Goal: Task Accomplishment & Management: Use online tool/utility

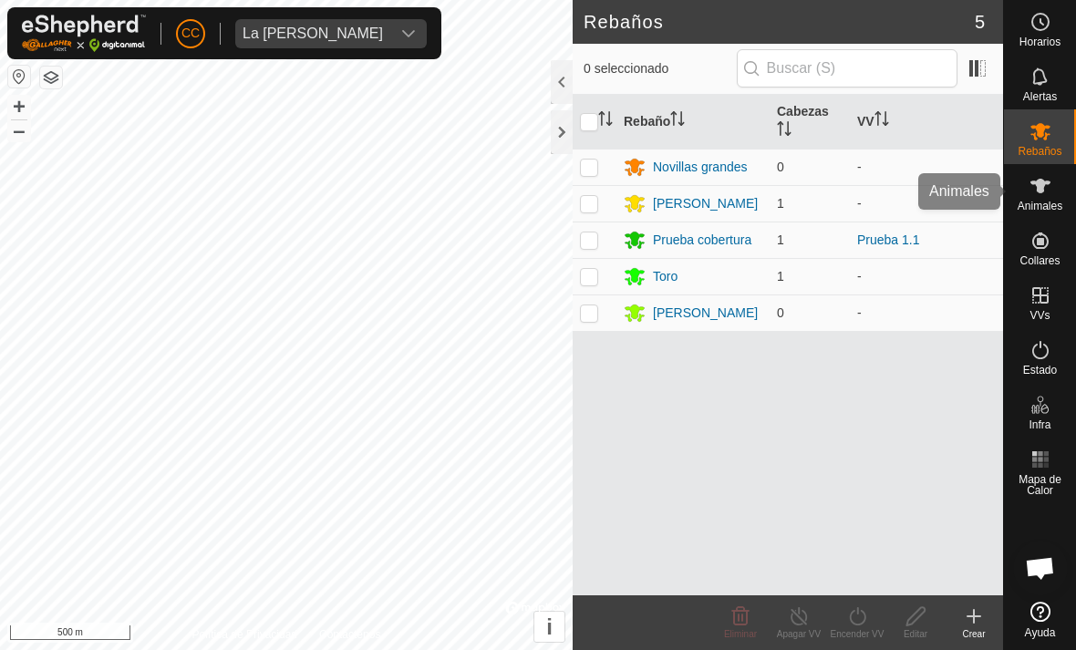
click at [1055, 201] on span "Animales" at bounding box center [1039, 206] width 45 height 11
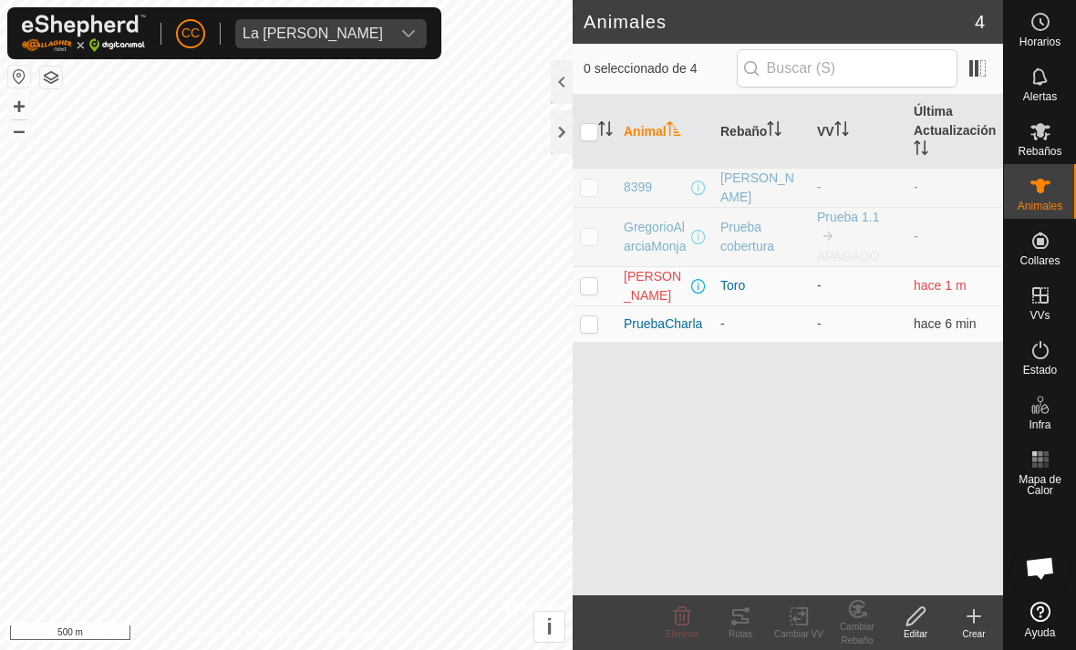
click at [984, 613] on icon at bounding box center [974, 616] width 22 height 22
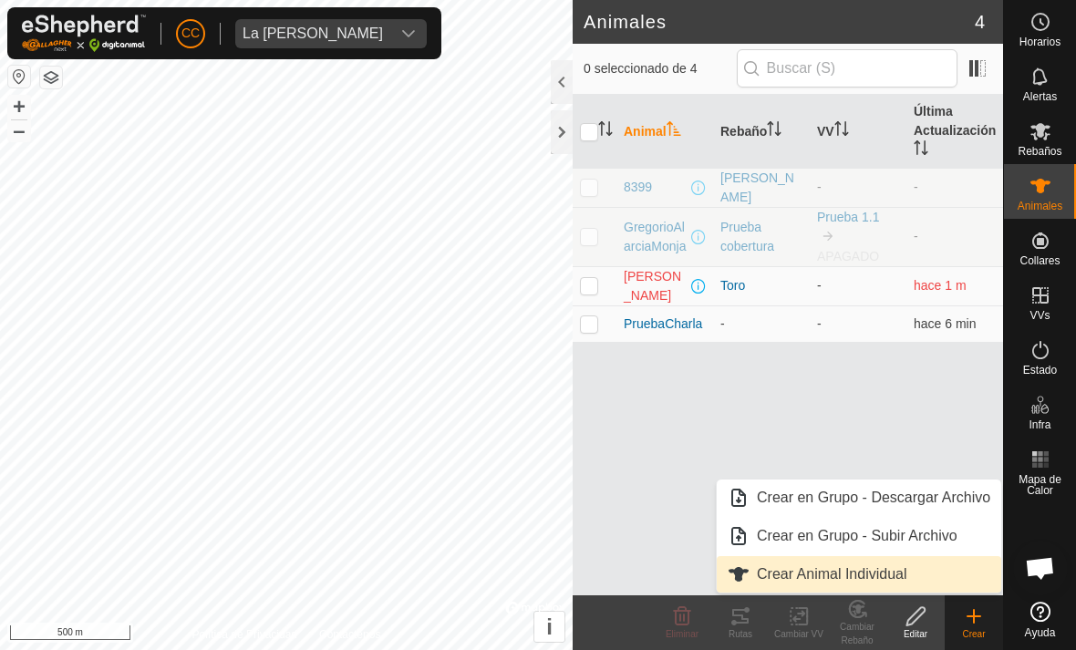
click at [890, 566] on span "Crear Animal Individual" at bounding box center [832, 574] width 150 height 22
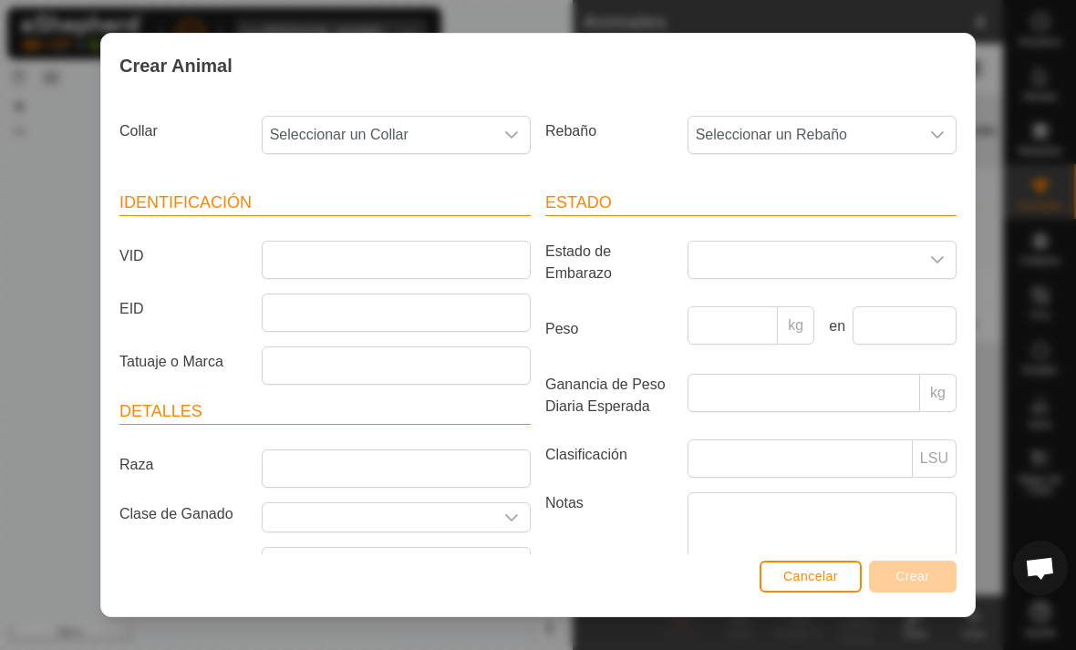
click at [488, 137] on span "Seleccionar un Collar" at bounding box center [378, 135] width 231 height 36
click at [193, 80] on div "Crear Animal" at bounding box center [537, 66] width 873 height 64
click at [480, 148] on span "Seleccionar un Collar" at bounding box center [378, 135] width 231 height 36
click at [72, 180] on div "Crear Animal Collar Seleccionar un Collar - Rebaño Seleccionar un Rebaño Identi…" at bounding box center [538, 325] width 1076 height 650
click at [516, 129] on icon "dropdown trigger" at bounding box center [511, 135] width 15 height 15
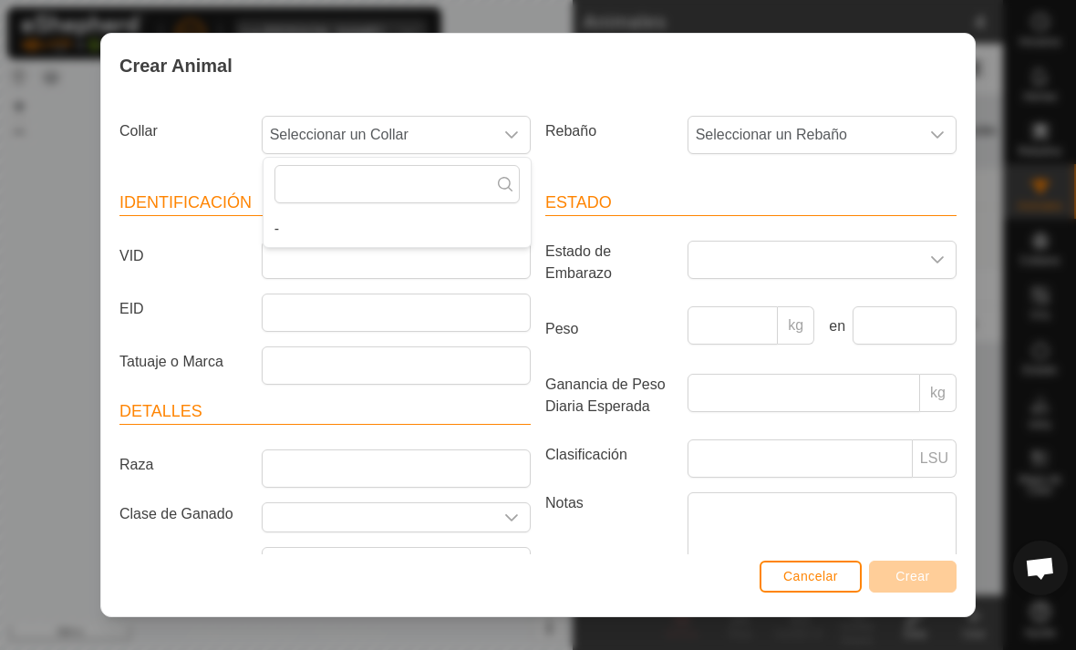
click at [899, 135] on span "Seleccionar un Rebaño" at bounding box center [803, 135] width 231 height 36
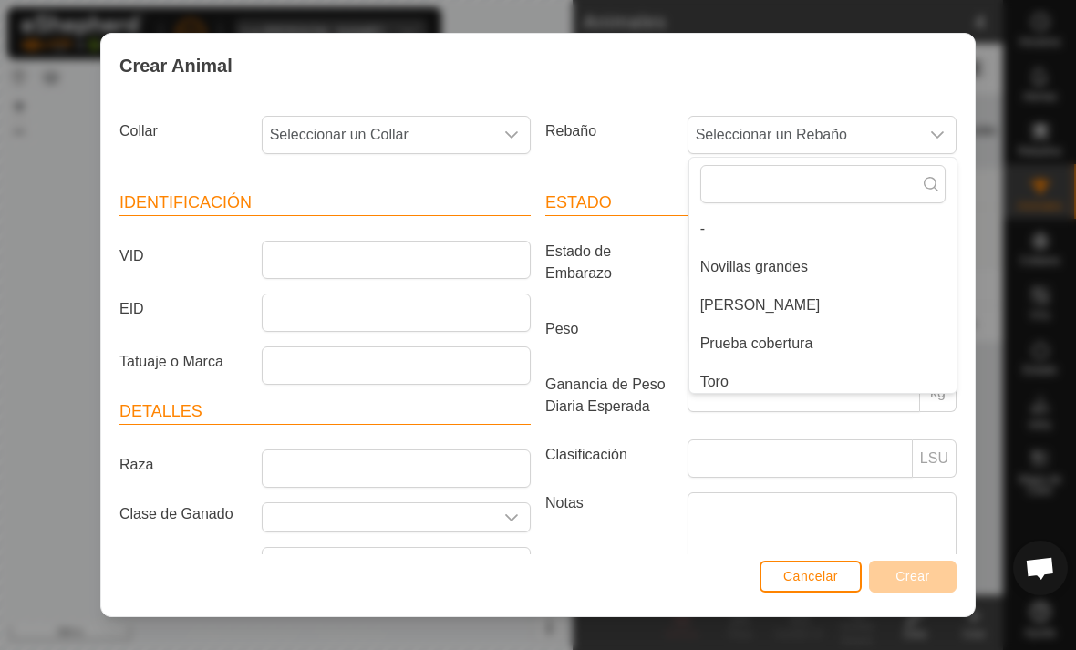
click at [143, 135] on label "Collar" at bounding box center [183, 131] width 142 height 31
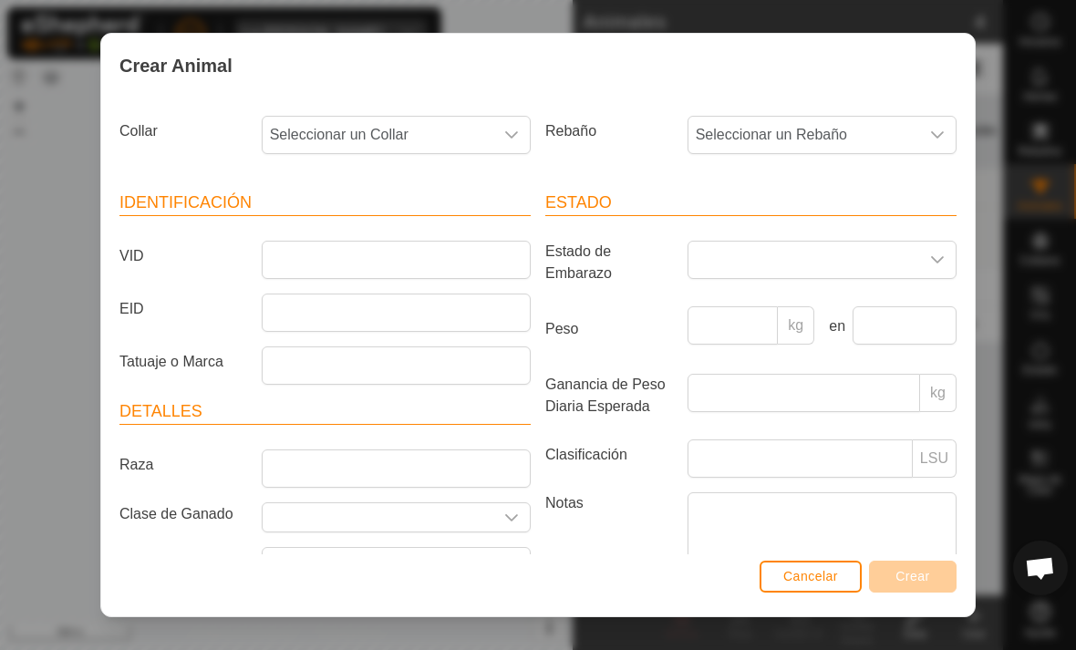
click at [72, 195] on div "Crear Animal Collar Seleccionar un Collar Rebaño Seleccionar un Rebaño Identifi…" at bounding box center [538, 325] width 1076 height 650
click at [822, 593] on button "Cancelar" at bounding box center [810, 577] width 102 height 32
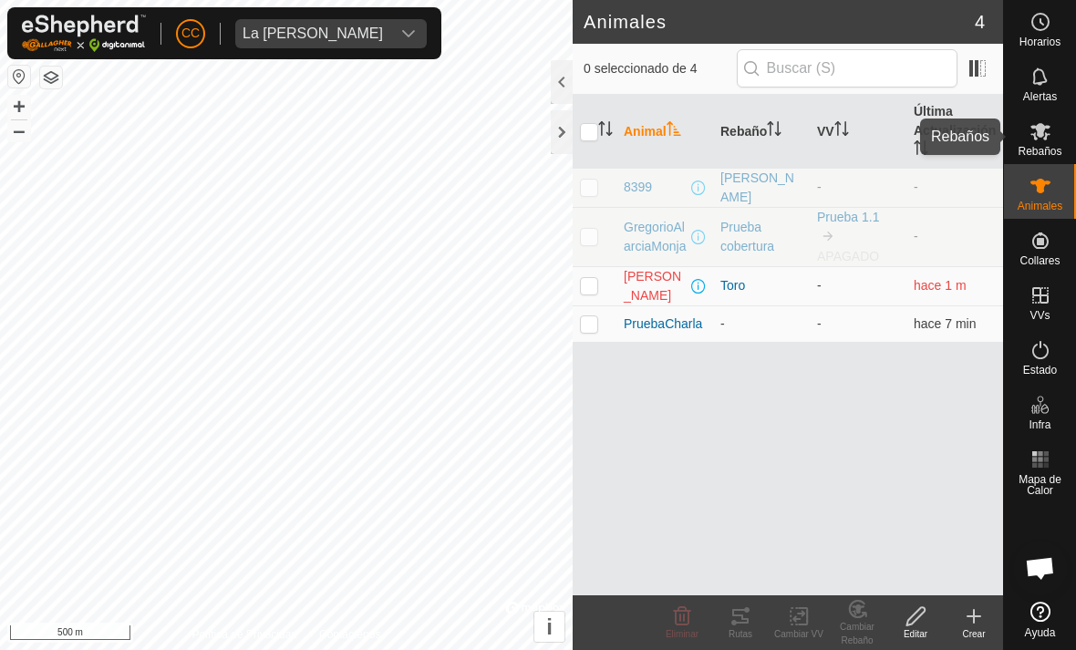
click at [1023, 153] on span "Rebaños" at bounding box center [1039, 151] width 44 height 11
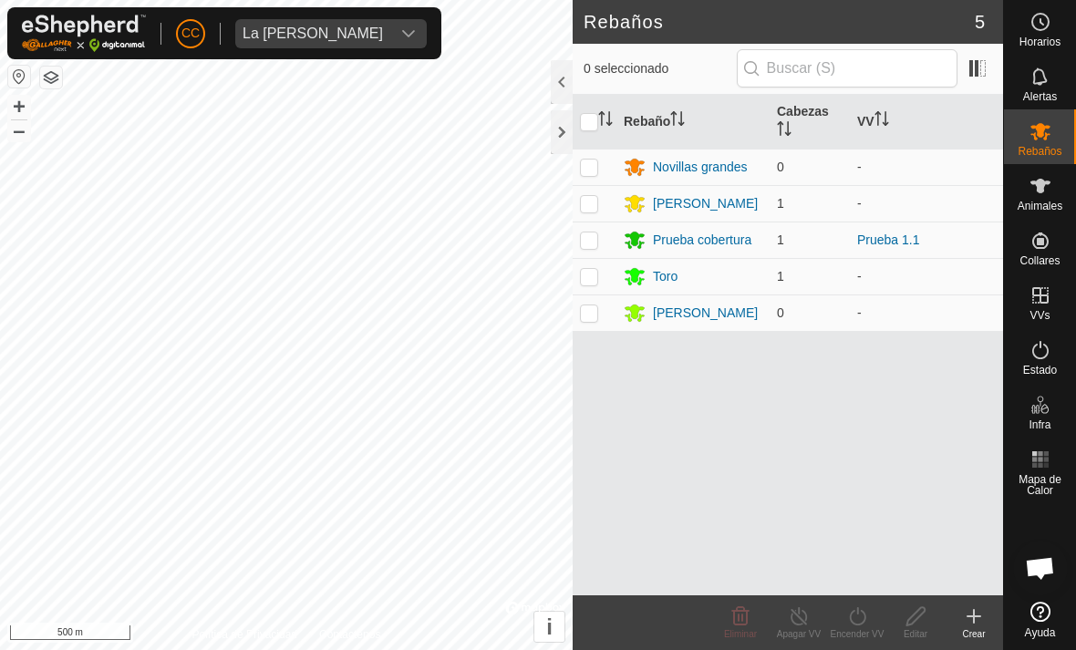
click at [978, 634] on div "Crear" at bounding box center [973, 634] width 58 height 14
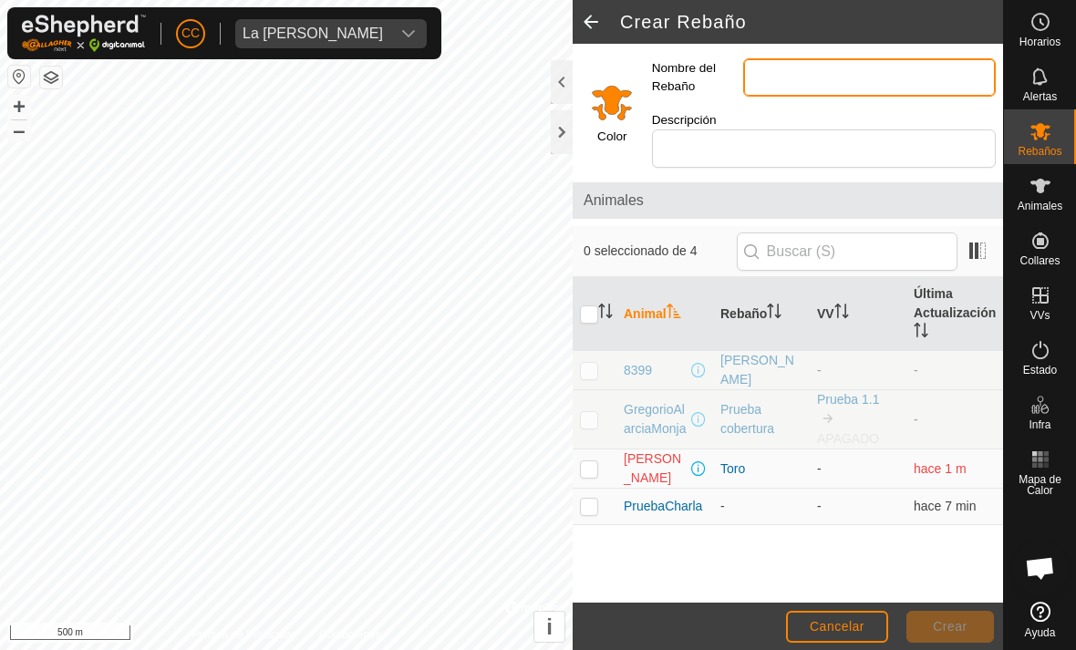
click at [918, 88] on input "Nombre del Rebaño" at bounding box center [869, 77] width 253 height 38
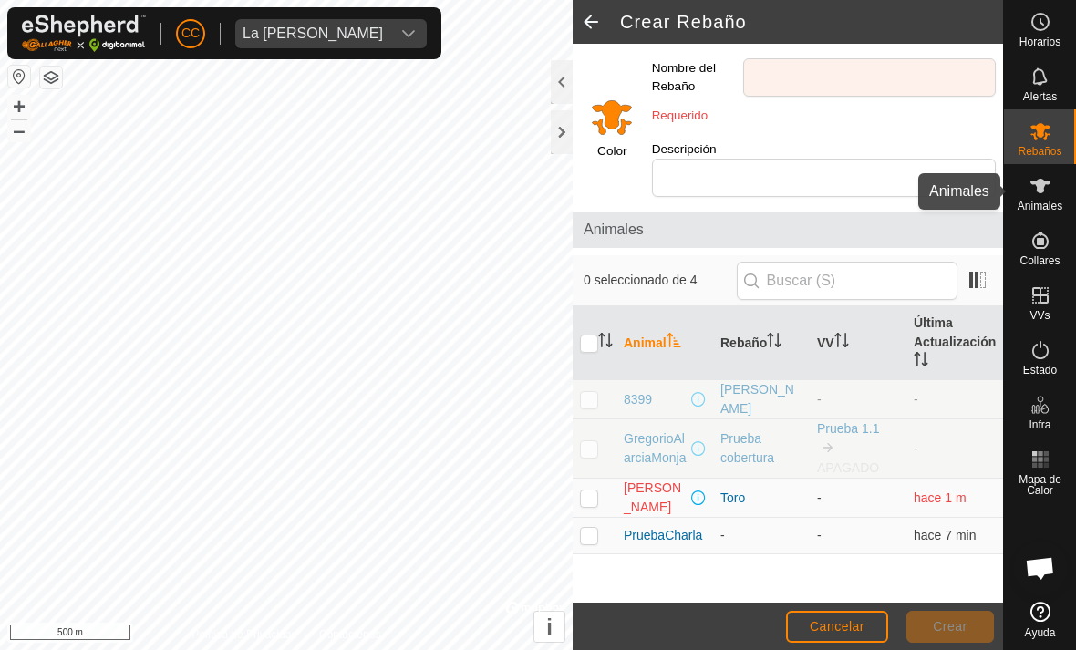
click at [1035, 197] on es-animals-svg-icon at bounding box center [1040, 185] width 33 height 29
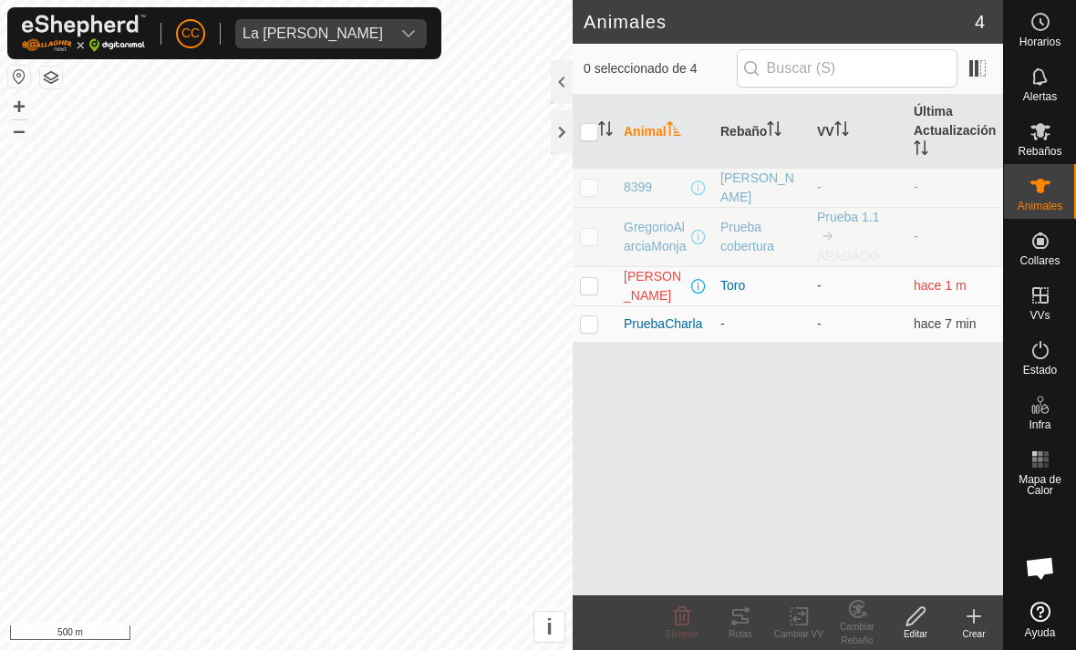
click at [1001, 614] on create-svg-icon at bounding box center [973, 616] width 58 height 22
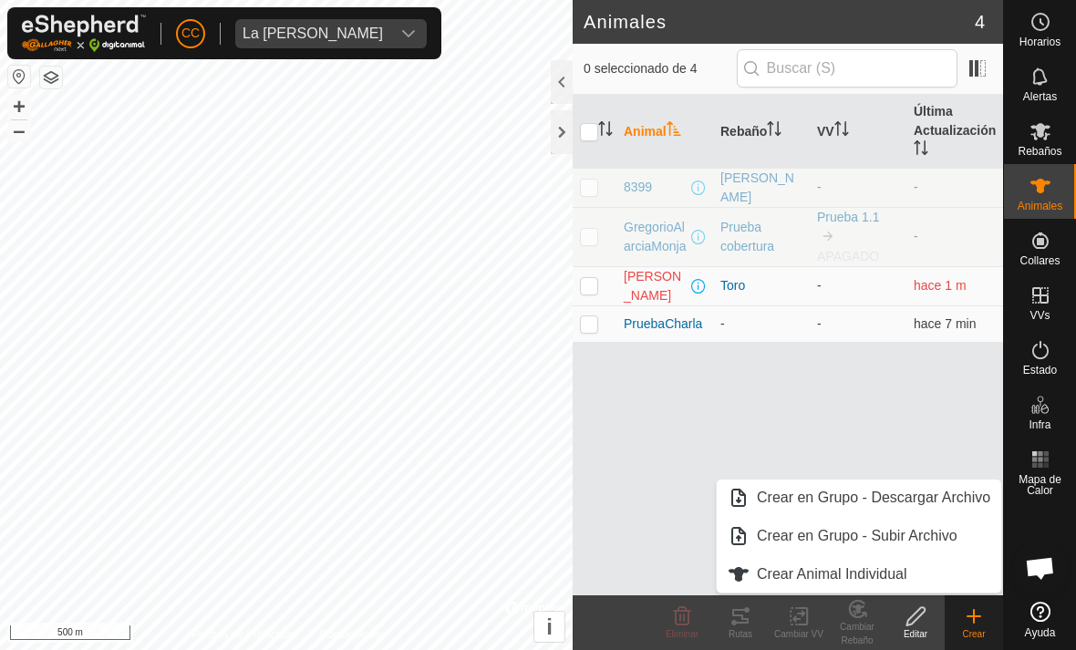
click at [884, 567] on span "Crear Animal Individual" at bounding box center [832, 574] width 150 height 22
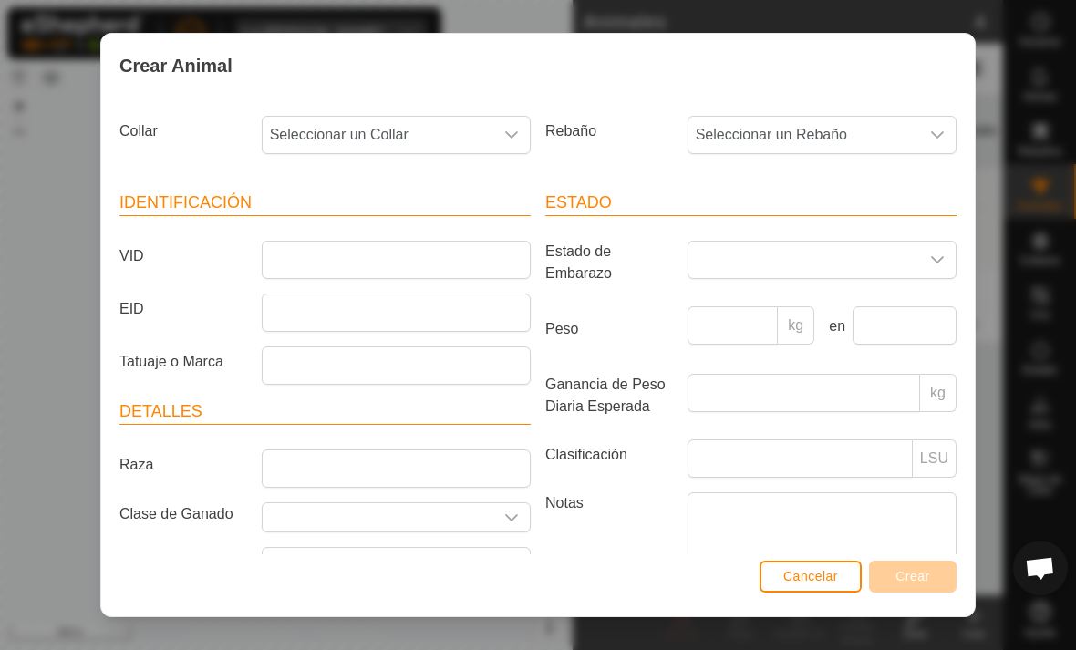
click at [436, 118] on span "Seleccionar un Collar" at bounding box center [378, 135] width 231 height 36
click at [624, 96] on div "Crear Animal" at bounding box center [537, 66] width 873 height 64
click at [885, 152] on span "Seleccionar un Rebaño" at bounding box center [803, 135] width 231 height 36
click at [917, 136] on span "Seleccionar un Rebaño" at bounding box center [803, 134] width 231 height 36
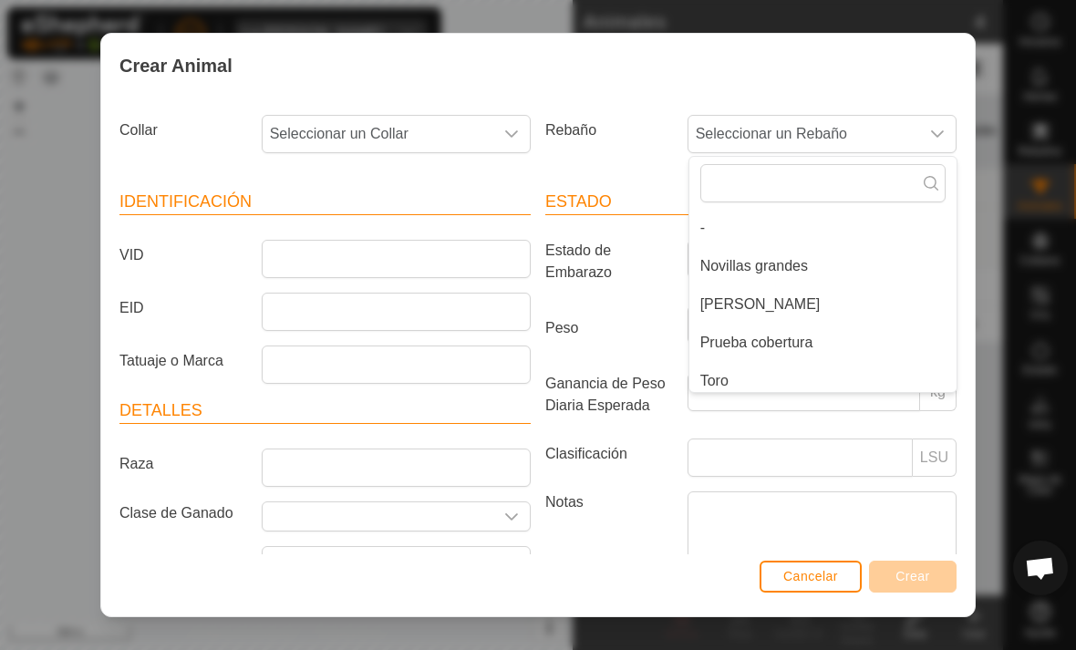
click at [605, 153] on div "Rebaño Seleccionar un Rebaño - Novillas grandes [PERSON_NAME] cobertura [PERSON…" at bounding box center [751, 141] width 426 height 67
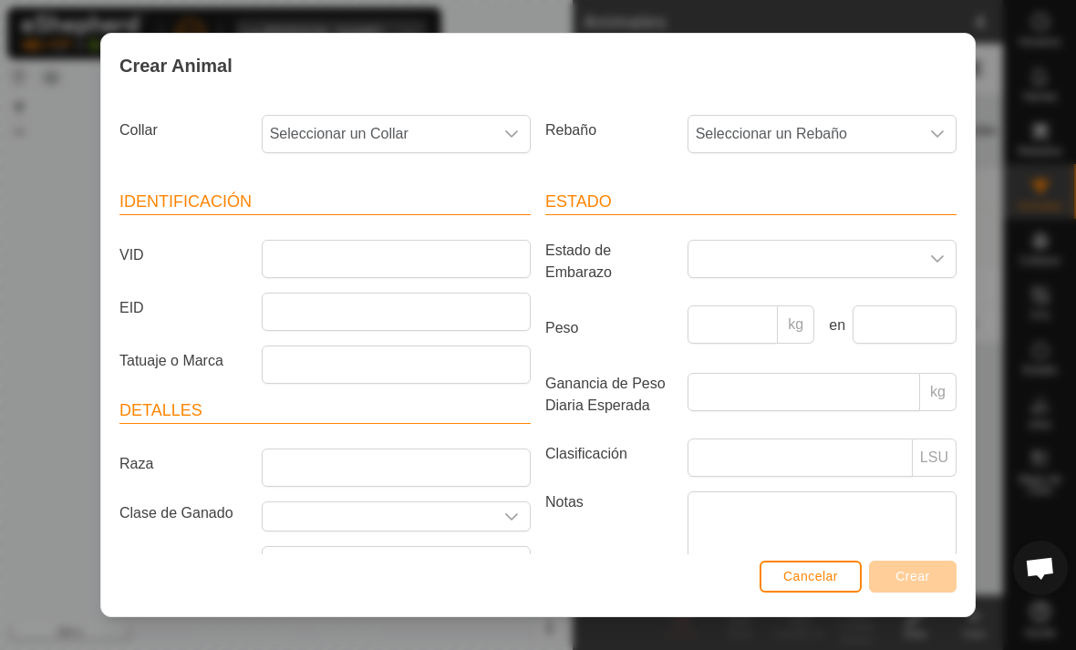
click at [821, 590] on button "Cancelar" at bounding box center [810, 577] width 102 height 32
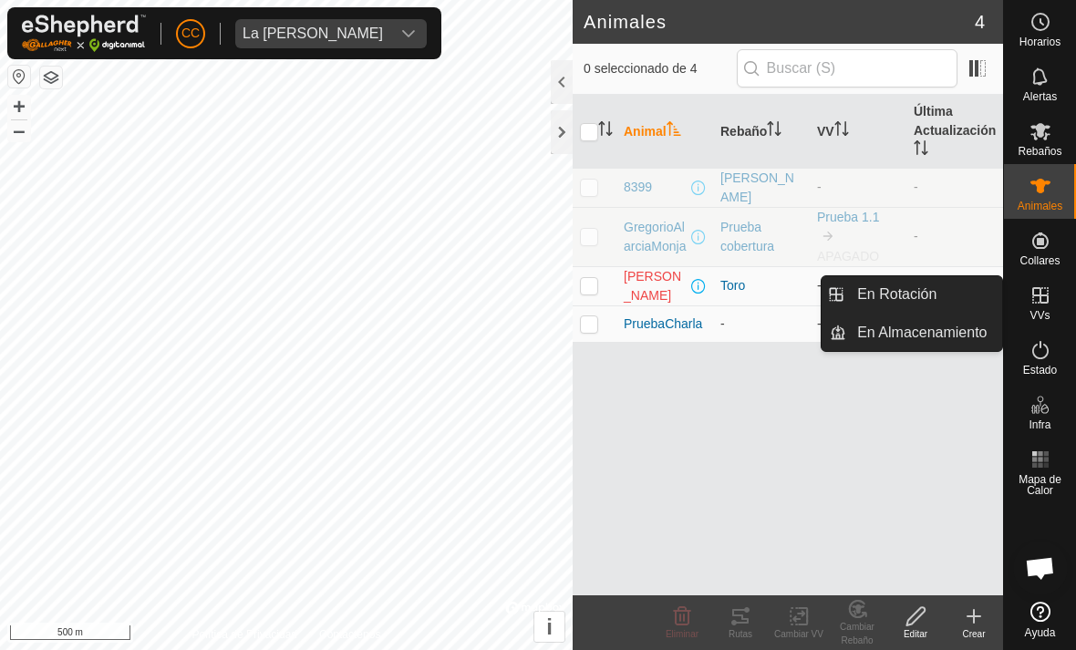
click at [973, 298] on link "En Rotación" at bounding box center [924, 294] width 156 height 36
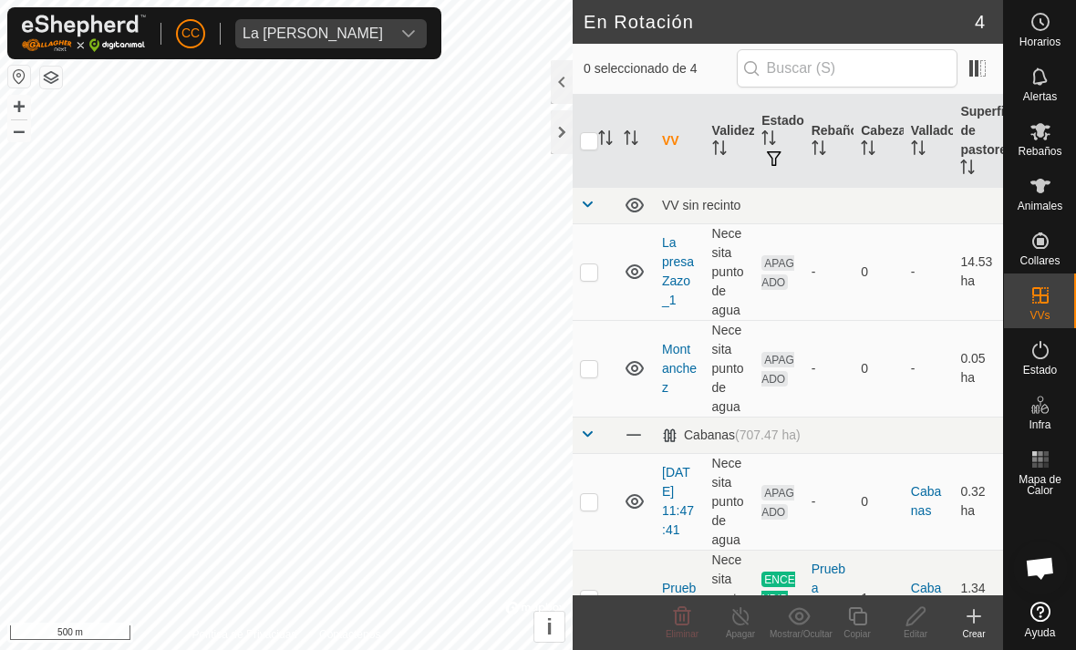
click at [564, 63] on div at bounding box center [562, 82] width 22 height 44
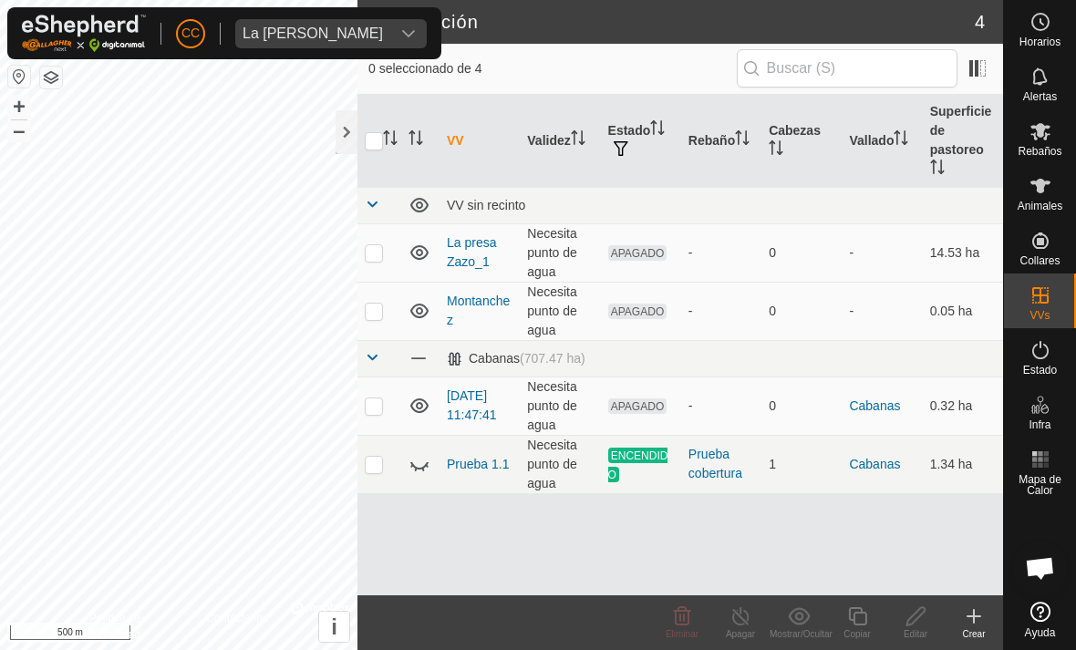
click at [384, 240] on td at bounding box center [379, 252] width 44 height 58
checkbox input "true"
click at [1038, 152] on span "Rebaños" at bounding box center [1039, 151] width 44 height 11
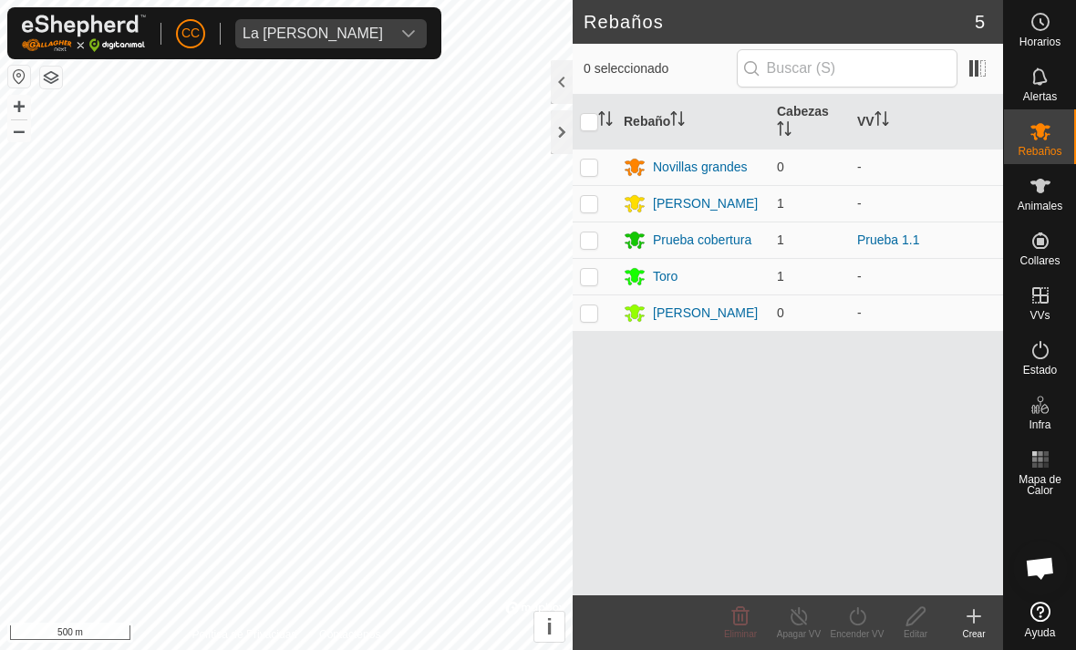
click at [593, 273] on p-checkbox at bounding box center [589, 276] width 18 height 15
checkbox input "true"
click at [401, 28] on icon "dropdown trigger" at bounding box center [408, 33] width 15 height 15
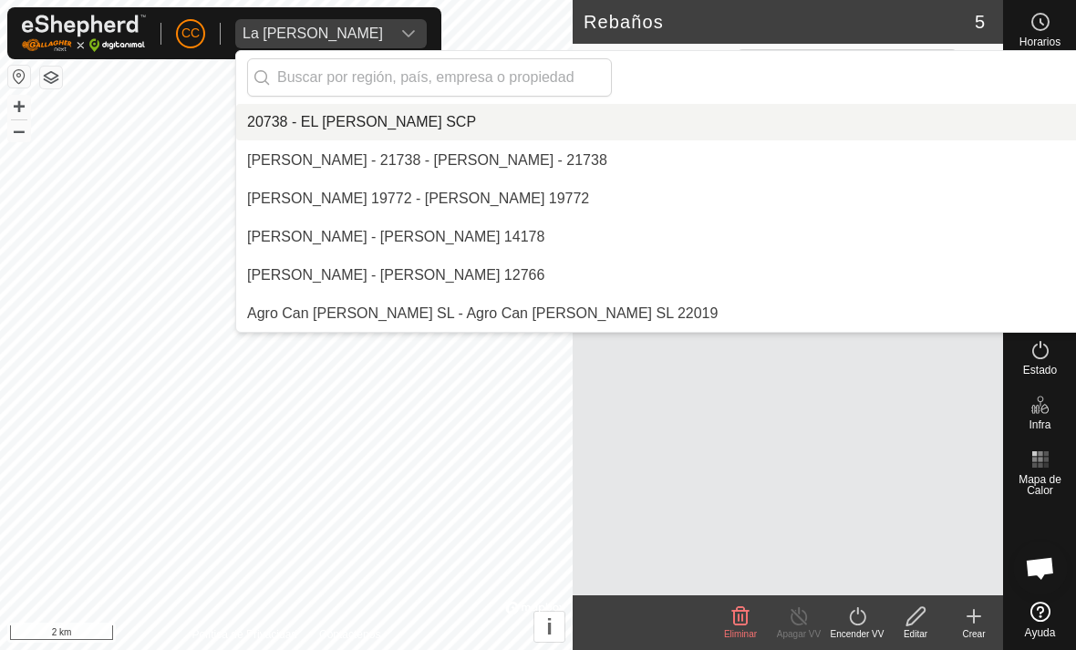
scroll to position [3943, 0]
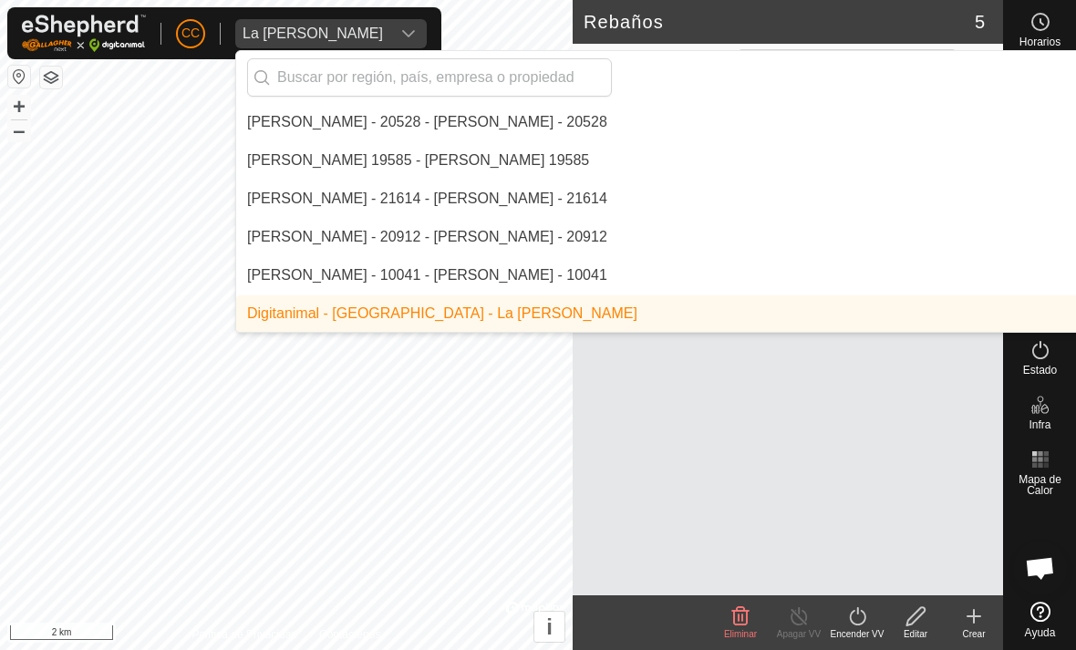
click at [556, 84] on input "text" at bounding box center [429, 77] width 365 height 38
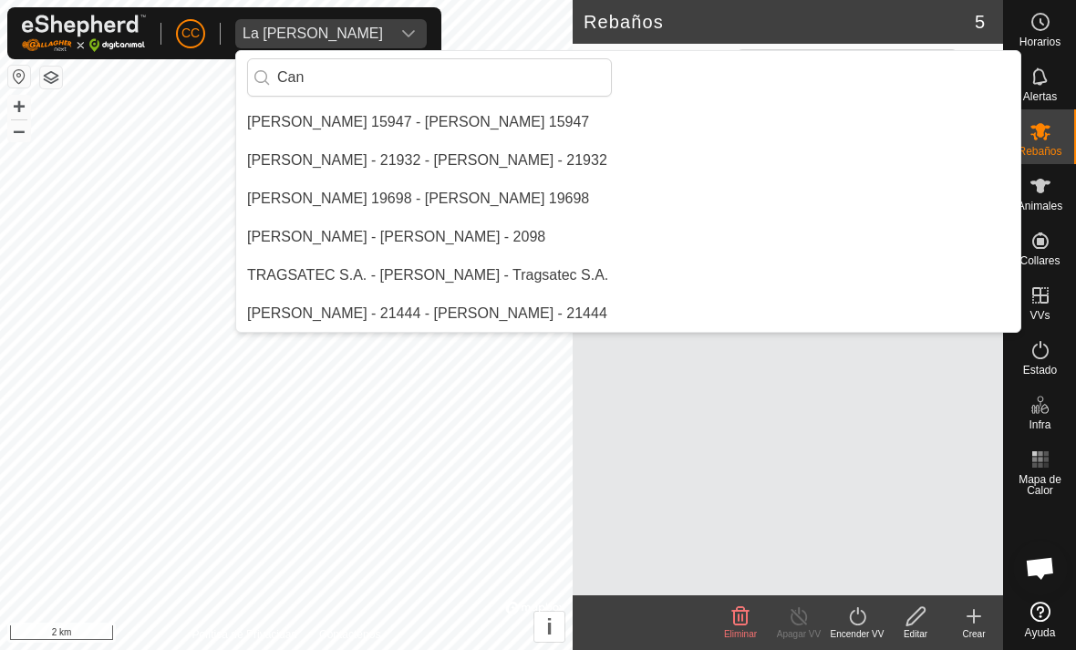
scroll to position [77, 0]
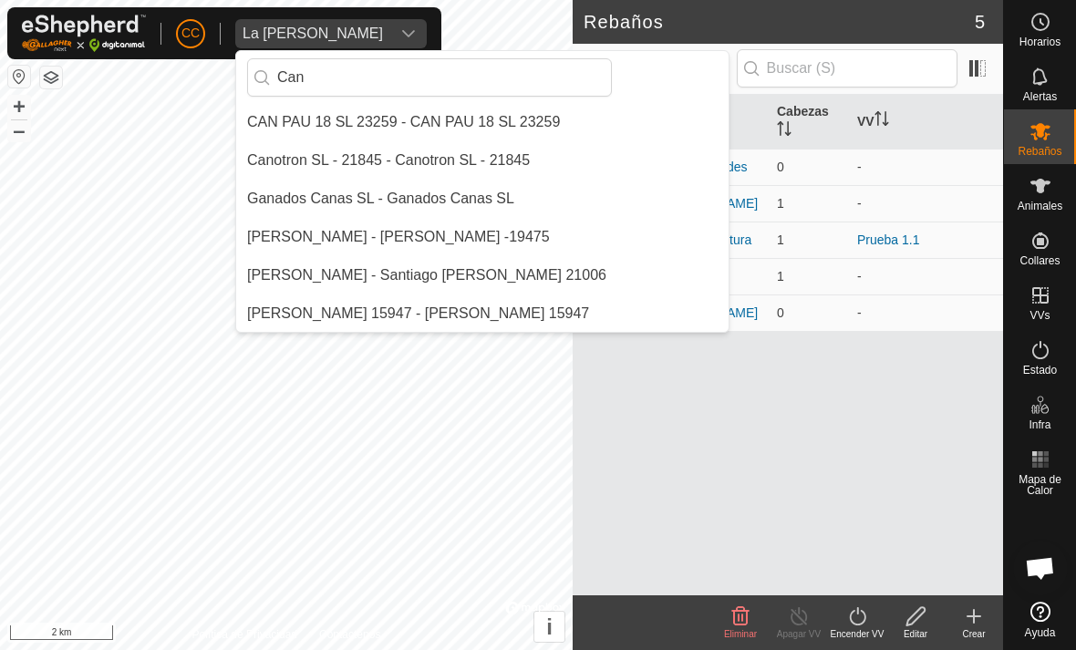
type input "Can"
click at [511, 106] on li "CAN PAU 18 SL 23259 - CAN PAU 18 SL 23259" at bounding box center [482, 122] width 492 height 36
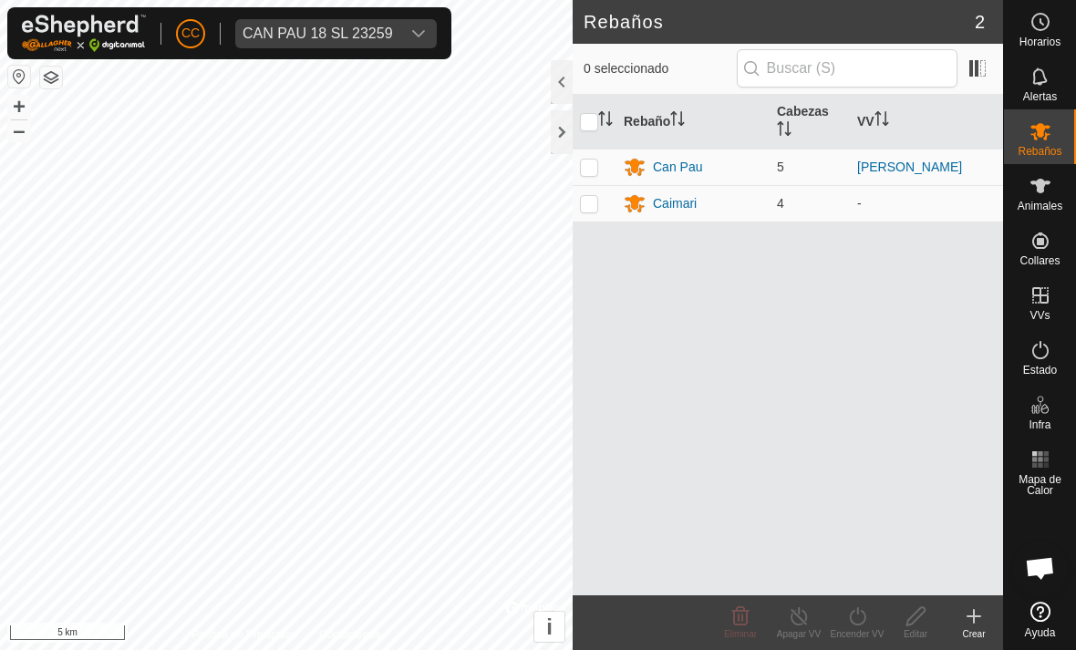
click at [398, 32] on span "CAN PAU 18 SL 23259" at bounding box center [317, 33] width 165 height 29
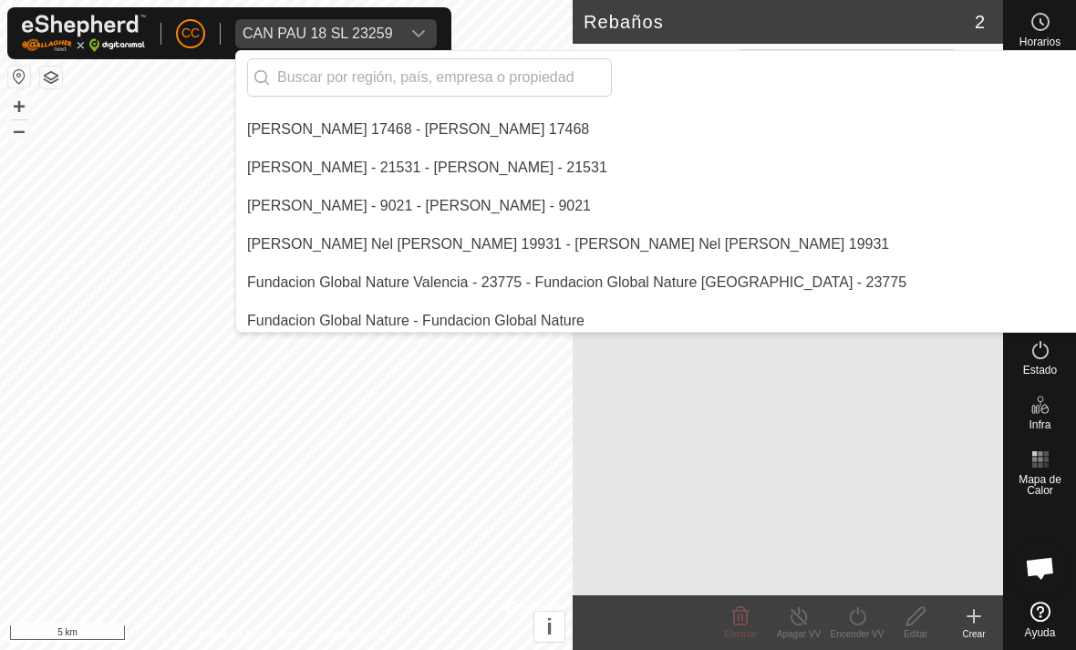
scroll to position [5393, 0]
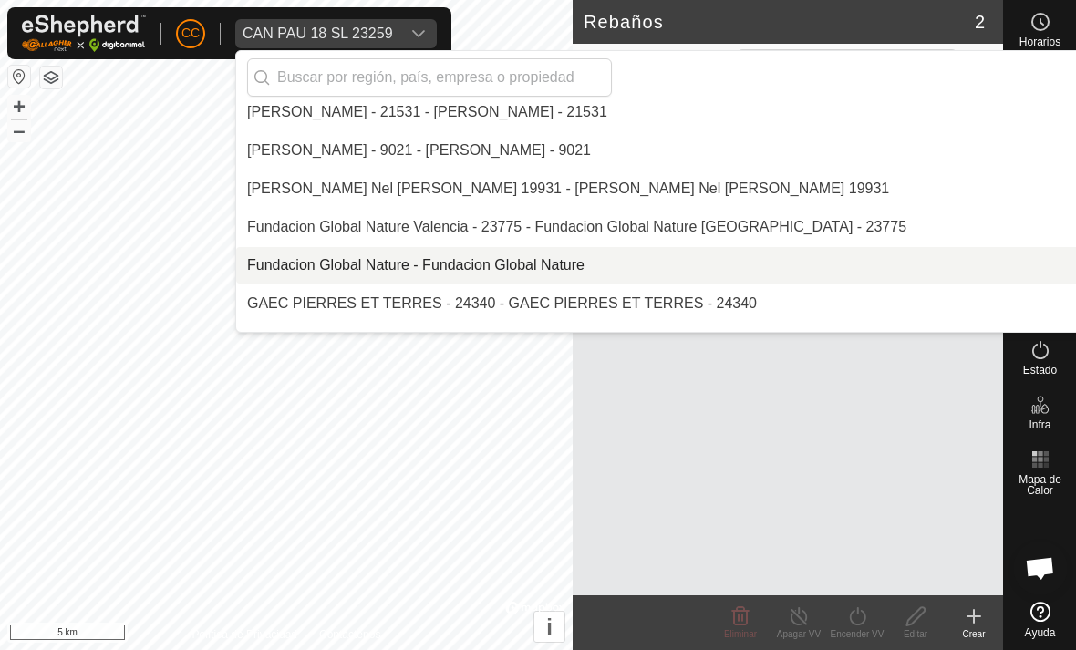
click at [568, 261] on div "Fundacion Global Nature - Fundacion Global Nature" at bounding box center [415, 265] width 337 height 22
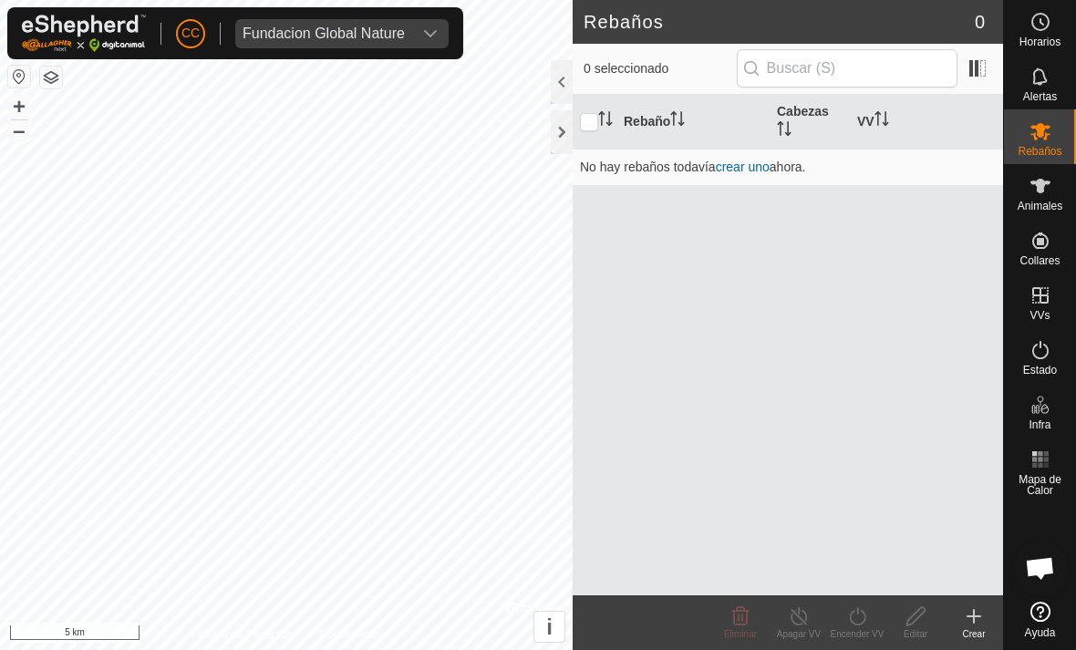
scroll to position [2948, 0]
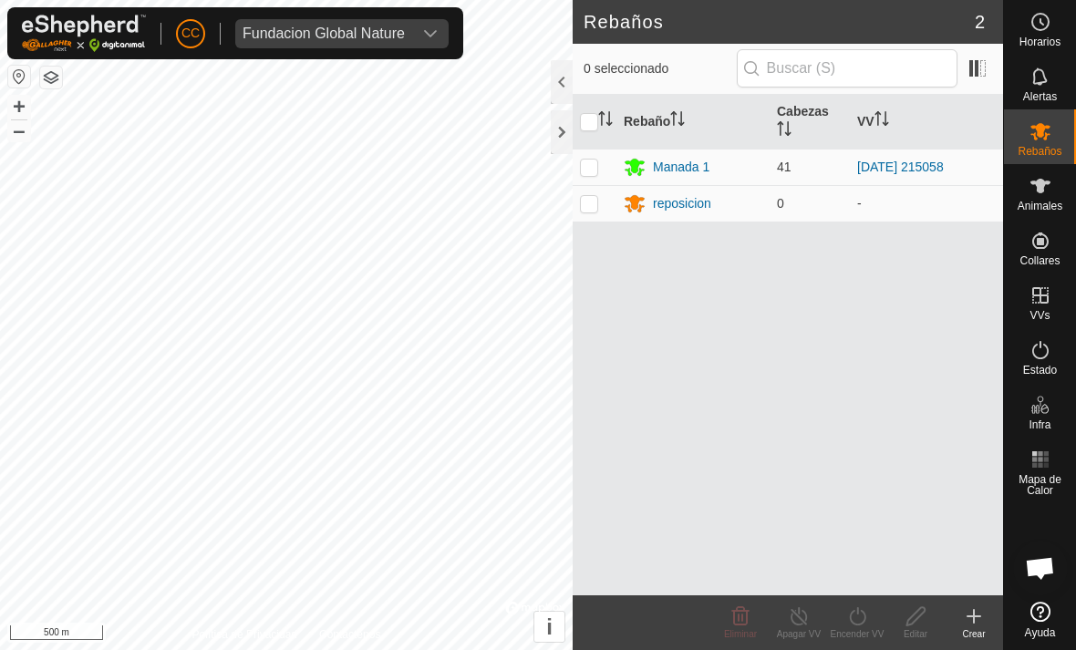
click at [554, 136] on div at bounding box center [562, 132] width 22 height 44
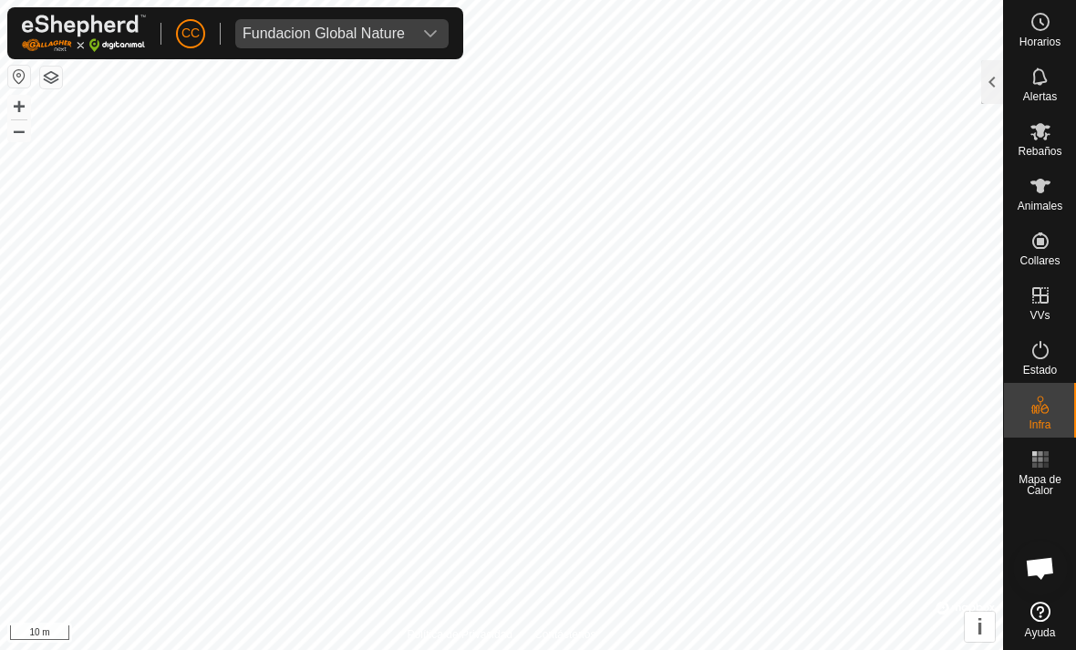
type input "Landmark 2"
type input "39.703835, -6.238755"
click at [989, 88] on div at bounding box center [992, 82] width 22 height 44
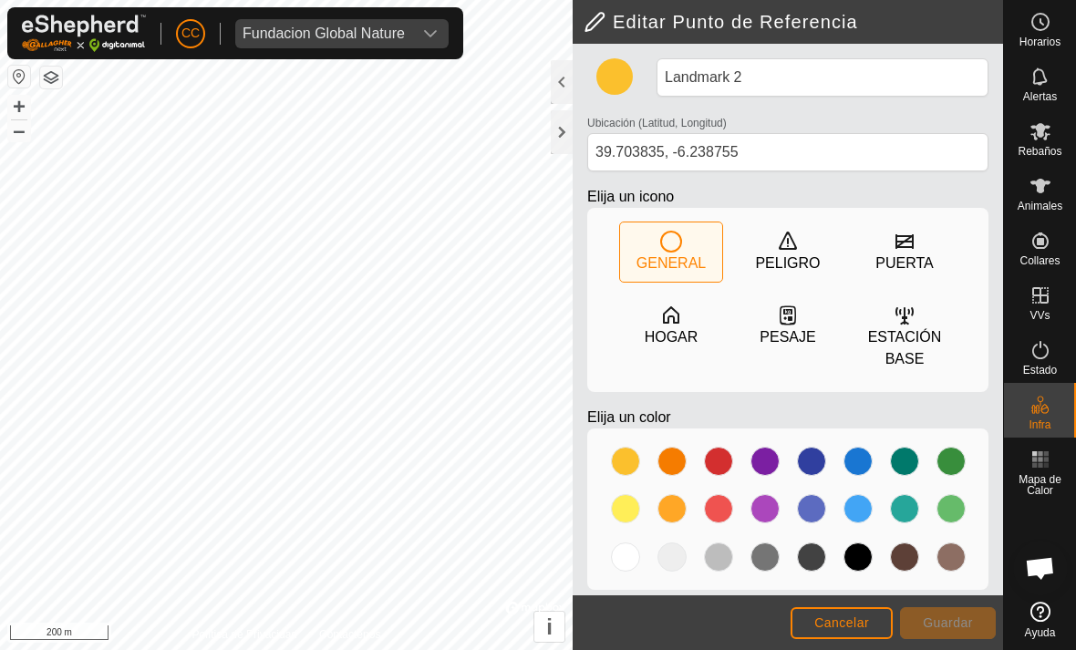
click at [561, 130] on div at bounding box center [562, 132] width 22 height 44
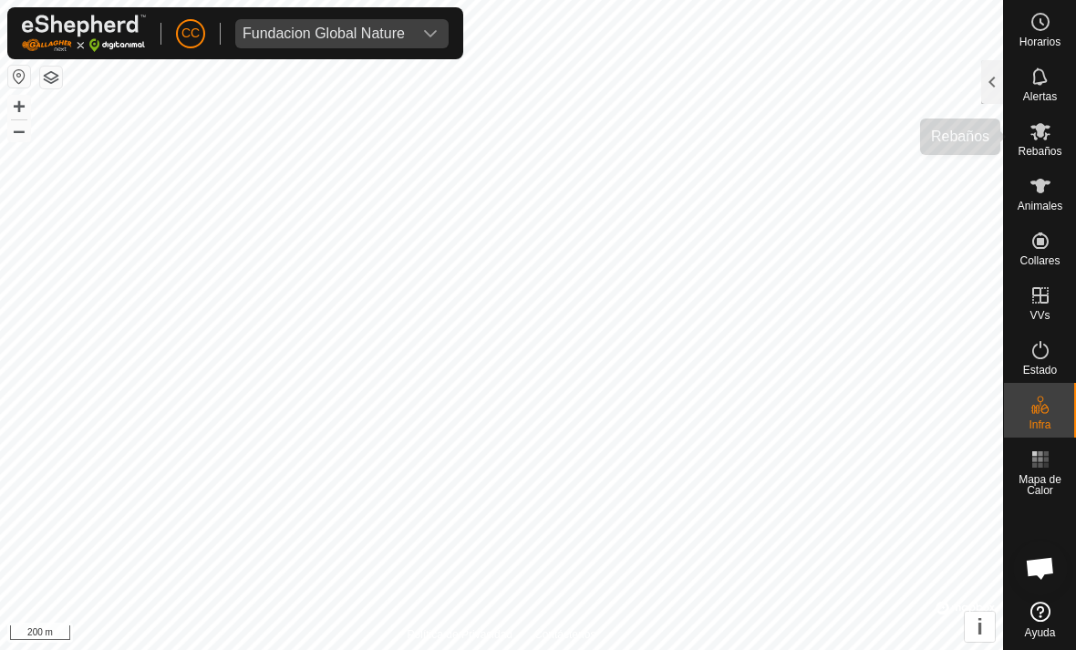
click at [1045, 141] on icon at bounding box center [1040, 131] width 22 height 22
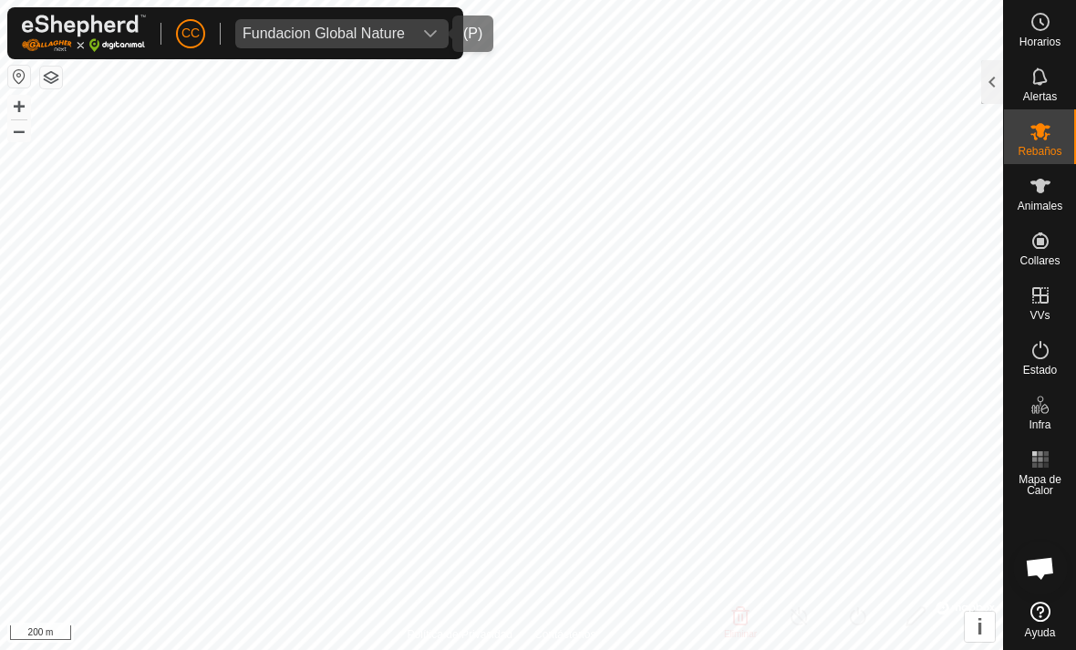
click at [420, 44] on div "dropdown trigger" at bounding box center [430, 33] width 36 height 29
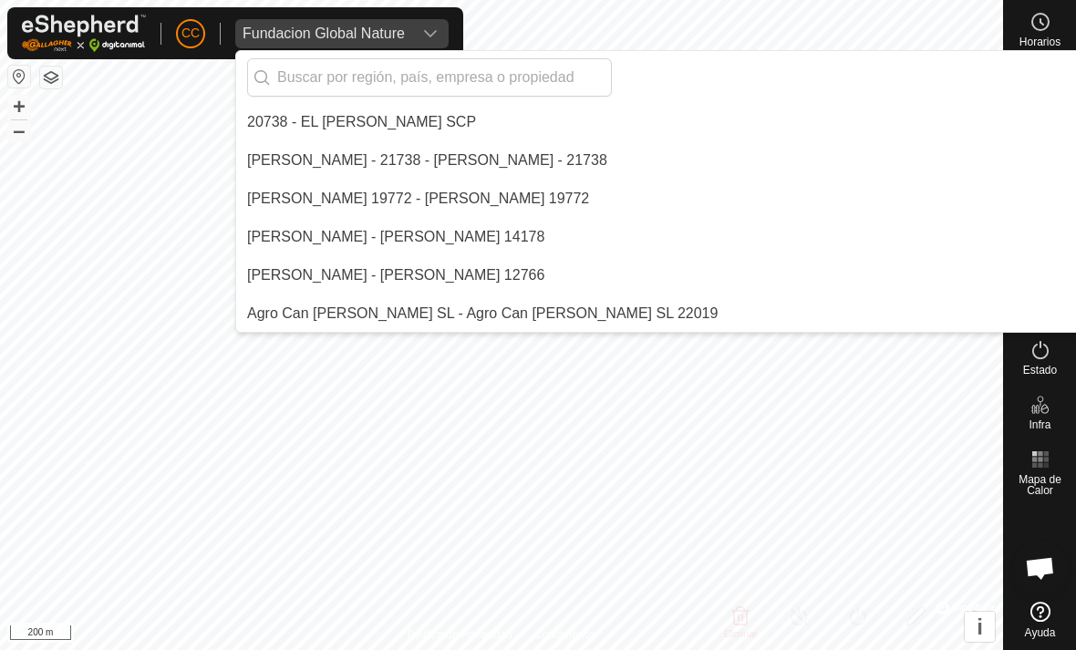
scroll to position [5398, 0]
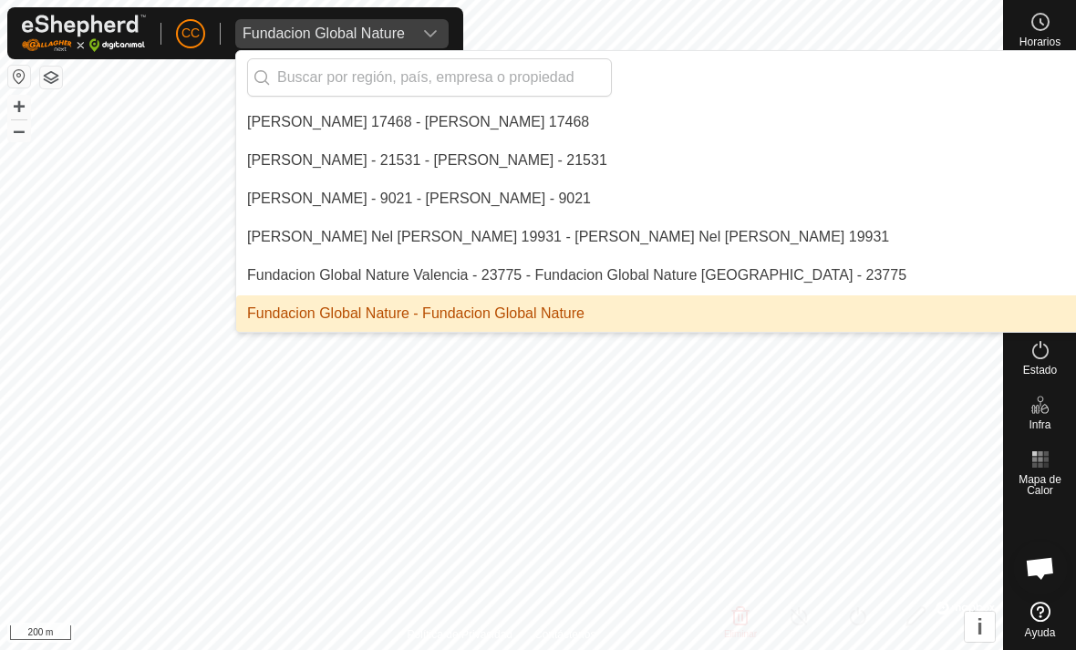
click at [494, 67] on input "text" at bounding box center [429, 77] width 365 height 38
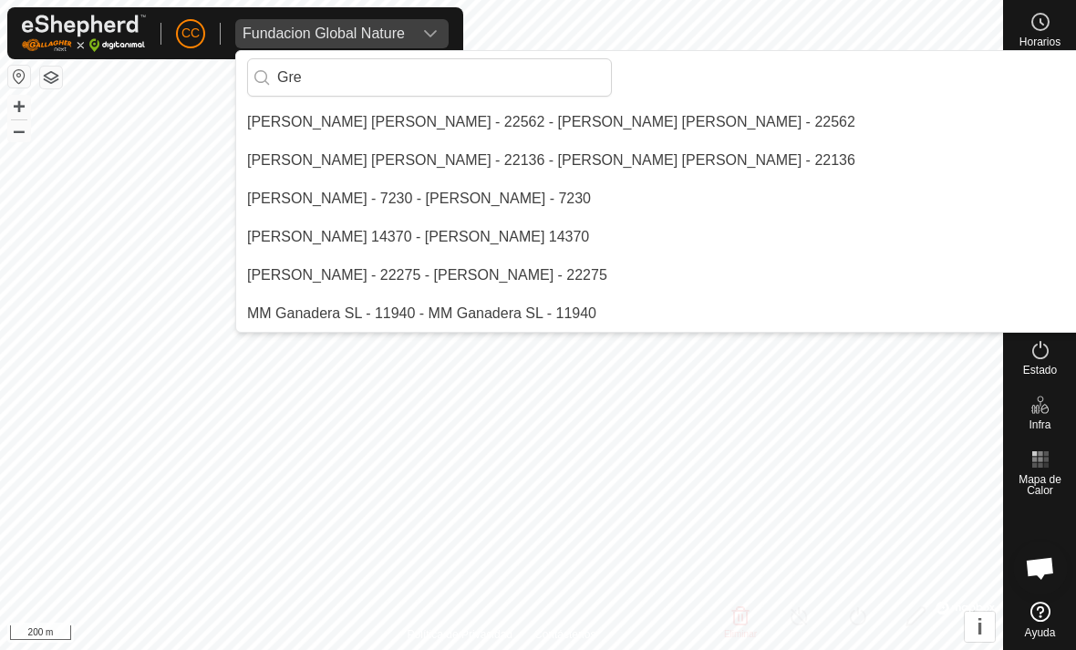
scroll to position [0, 0]
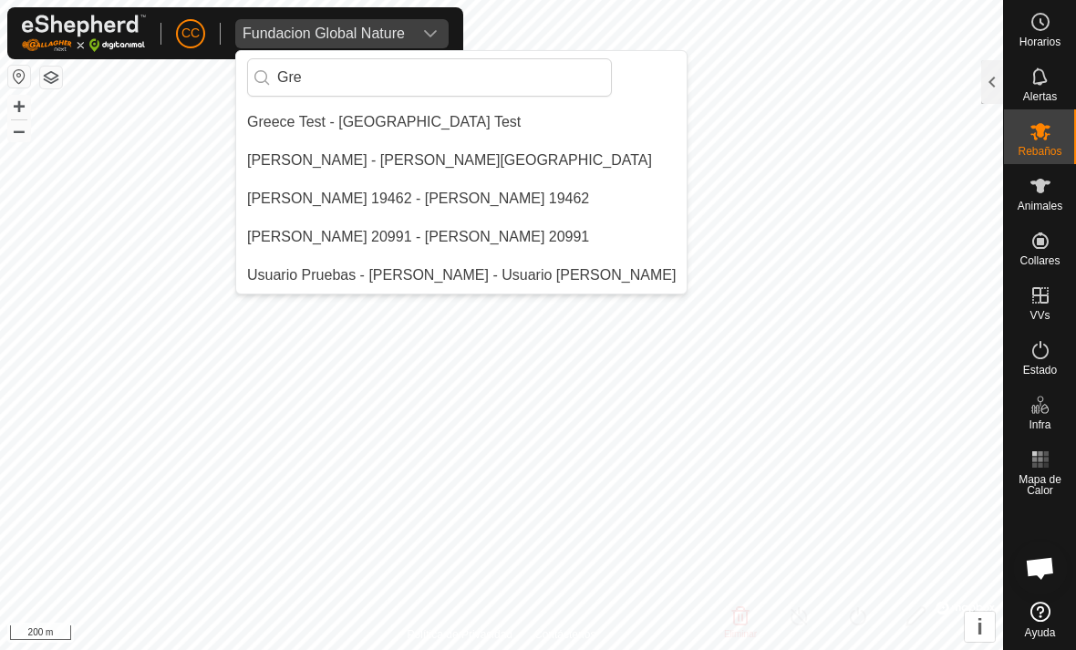
type input "Gre"
click at [522, 160] on div "[PERSON_NAME] - [PERSON_NAME][GEOGRAPHIC_DATA]" at bounding box center [449, 160] width 405 height 22
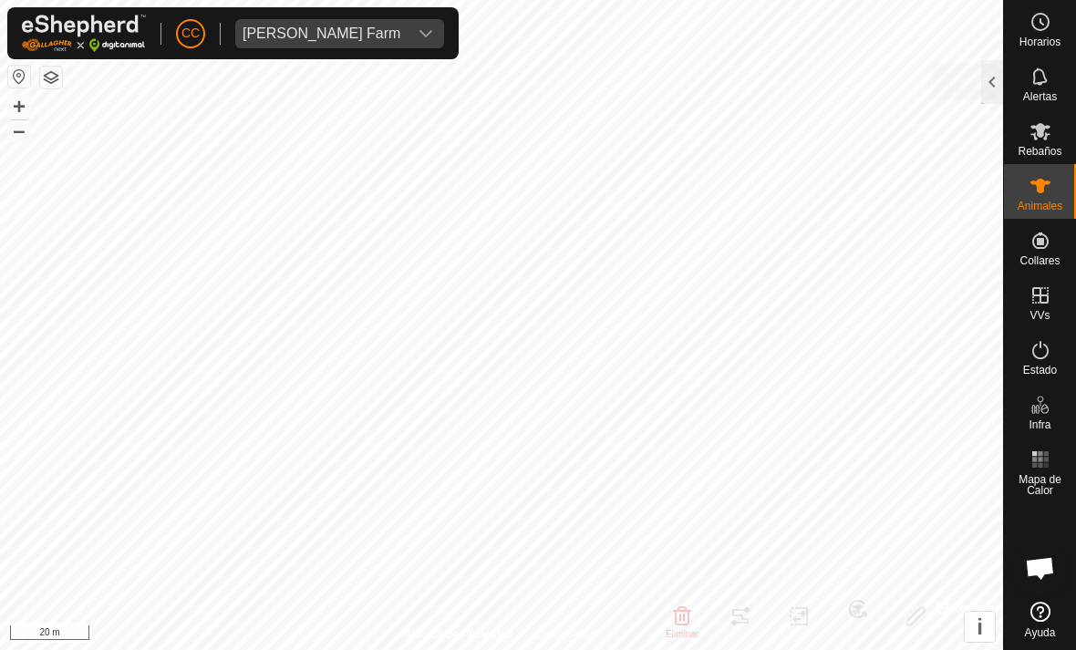
click at [1004, 71] on div "Alertas" at bounding box center [1040, 82] width 72 height 55
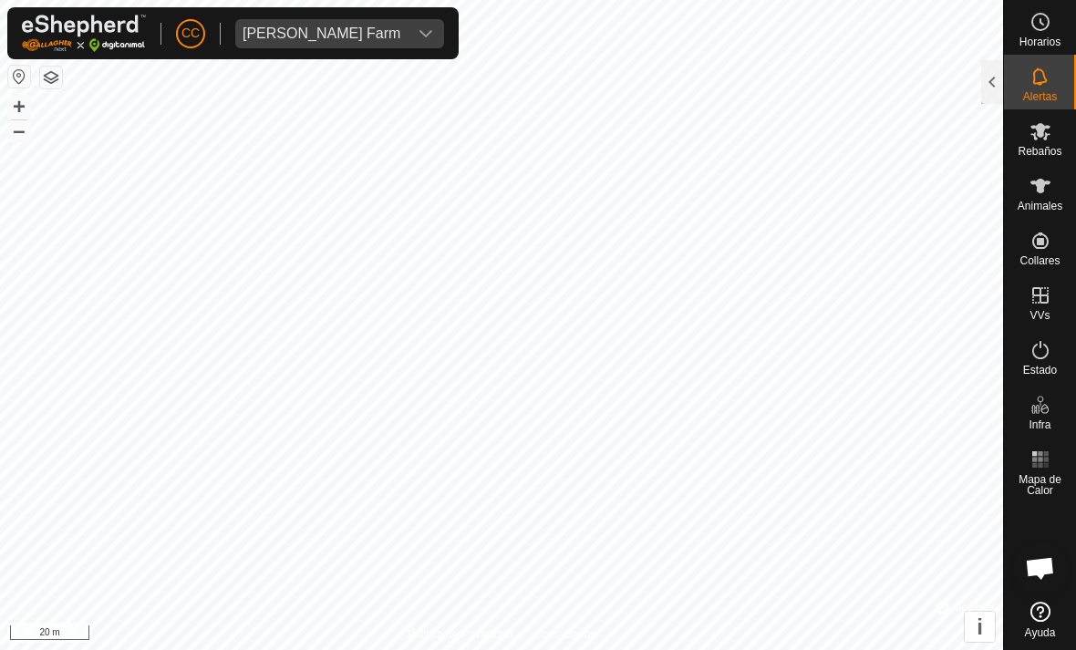
click at [988, 83] on div at bounding box center [992, 82] width 22 height 44
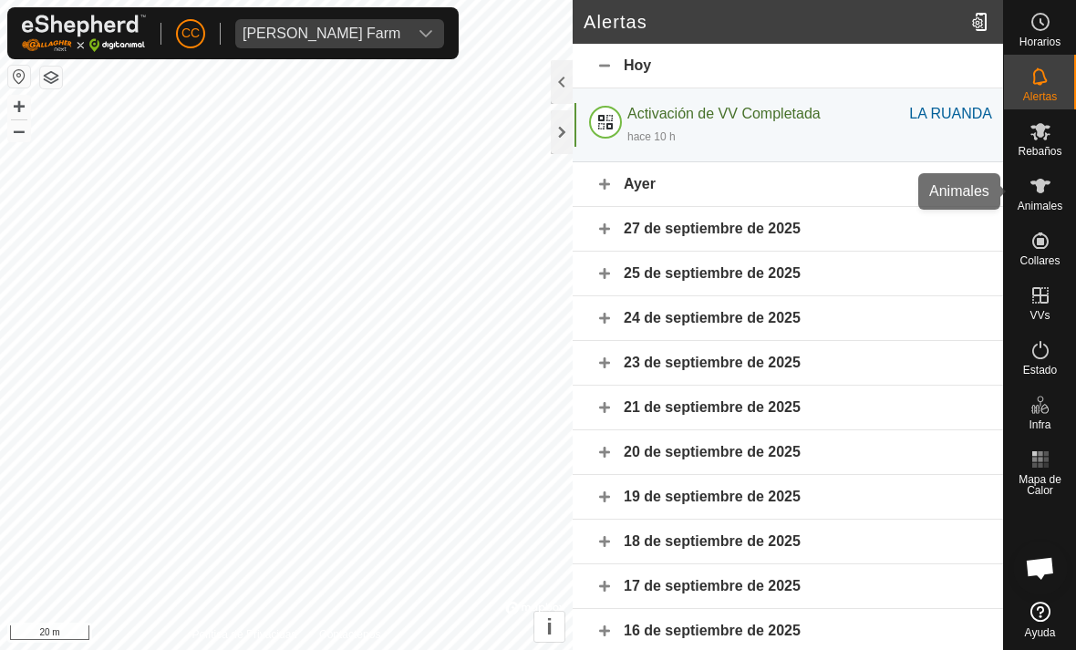
click at [1046, 197] on es-animals-svg-icon at bounding box center [1040, 185] width 33 height 29
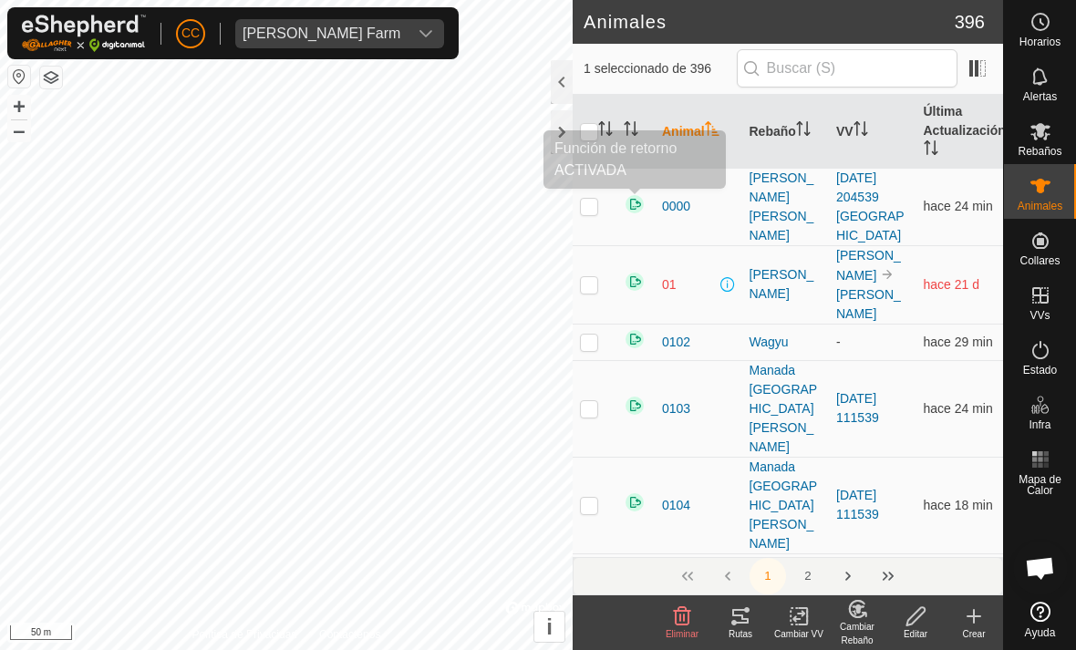
click at [634, 201] on img at bounding box center [635, 204] width 22 height 22
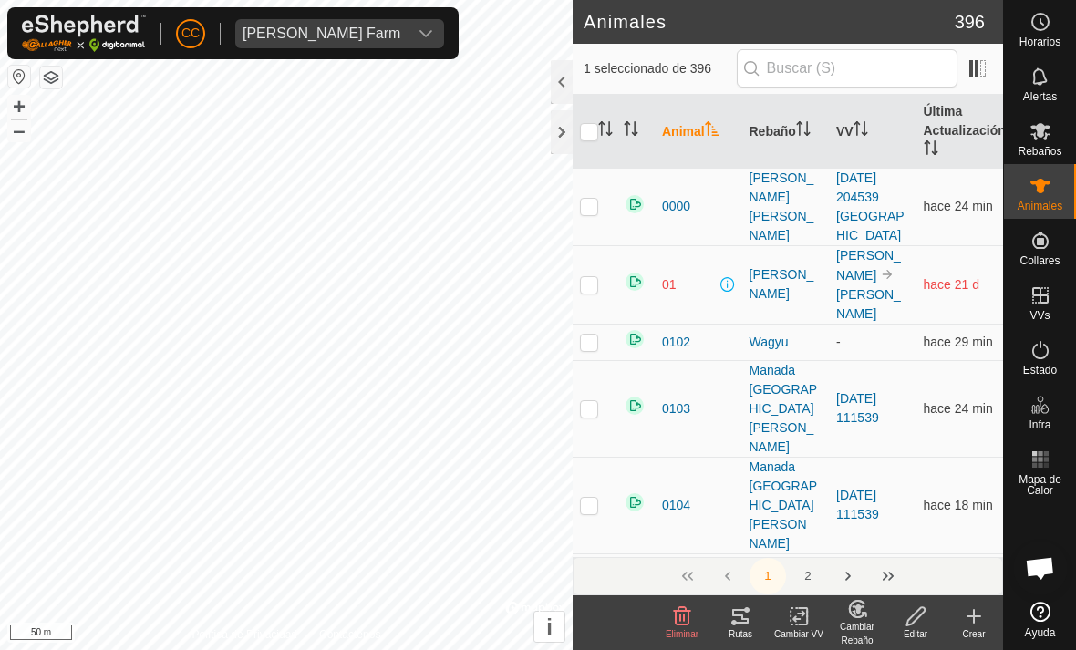
click at [644, 193] on img at bounding box center [635, 204] width 22 height 22
click at [552, 79] on div at bounding box center [562, 82] width 22 height 44
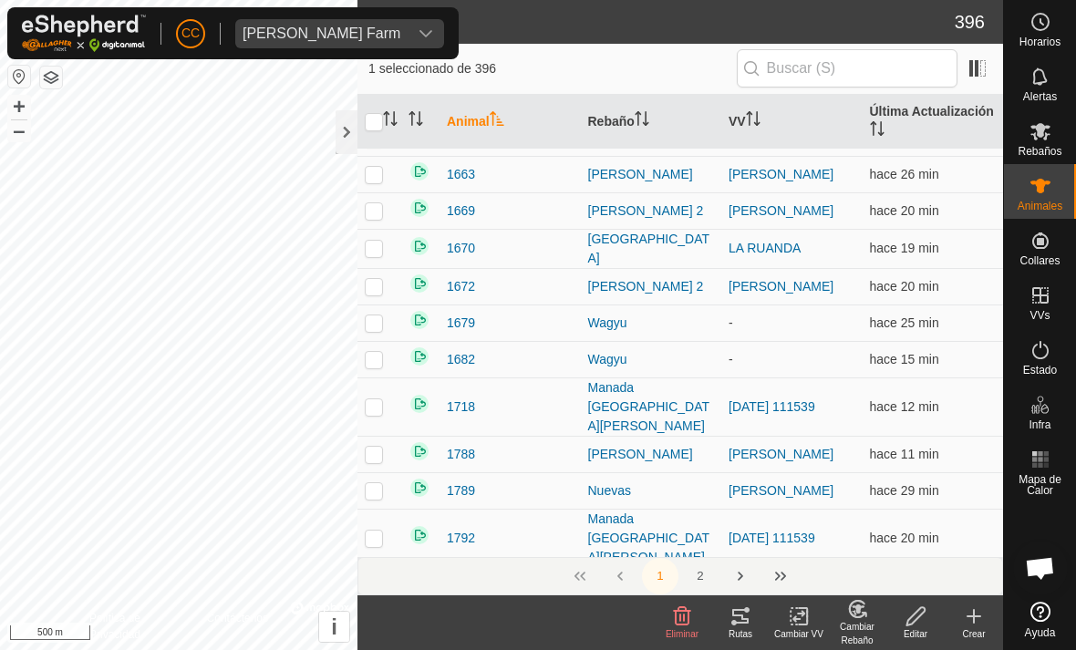
scroll to position [3280, 0]
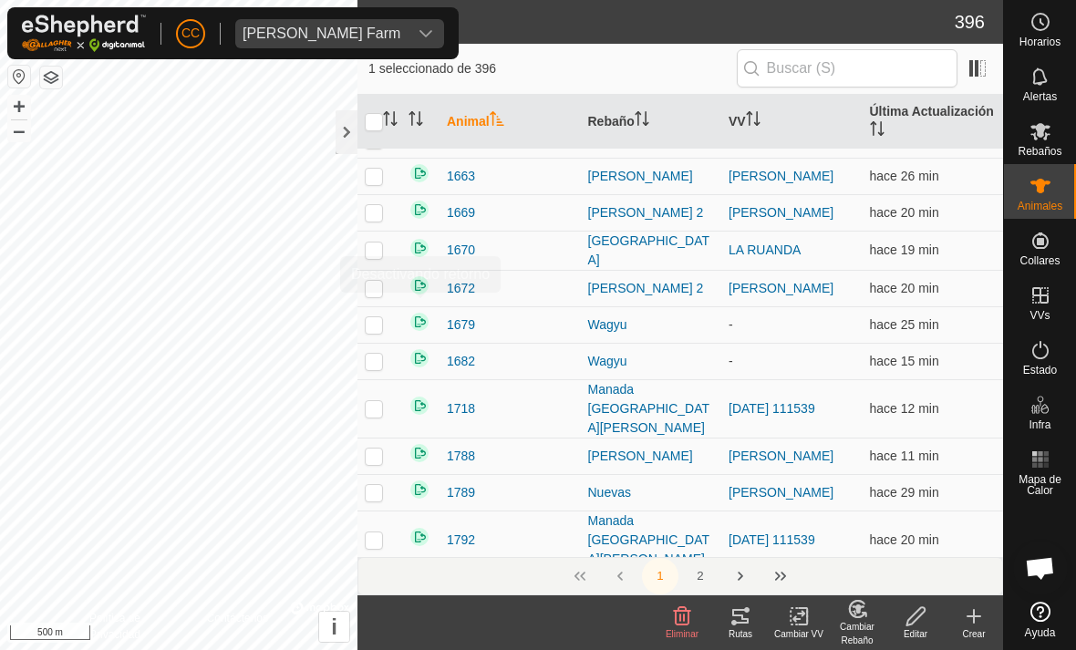
checkbox input "true"
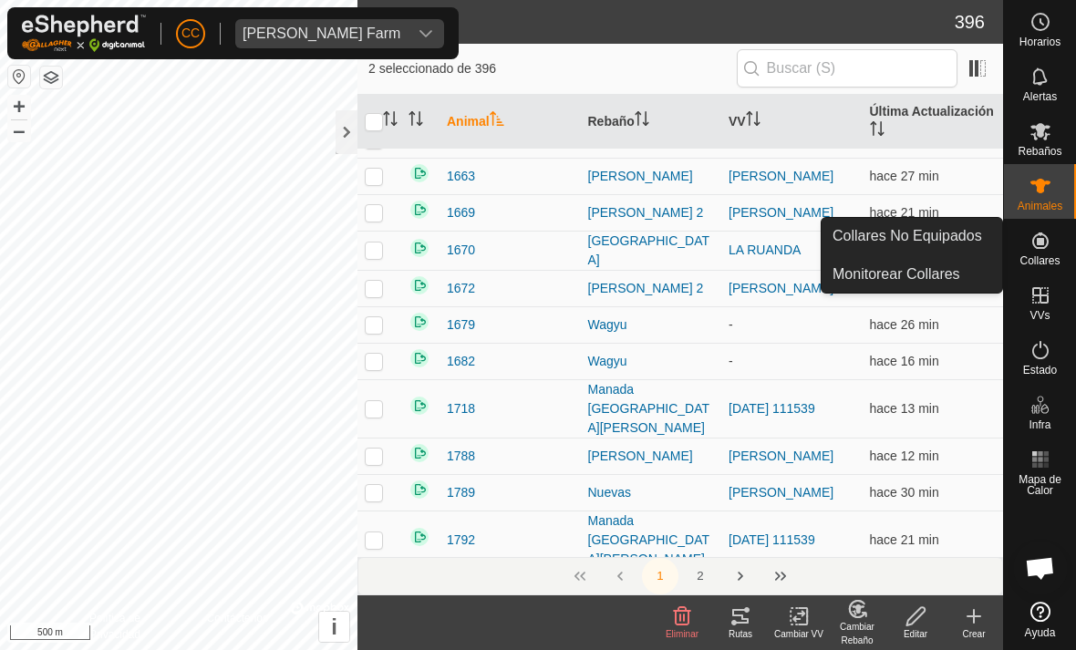
click at [943, 240] on span "Collares No Equipados" at bounding box center [906, 236] width 149 height 22
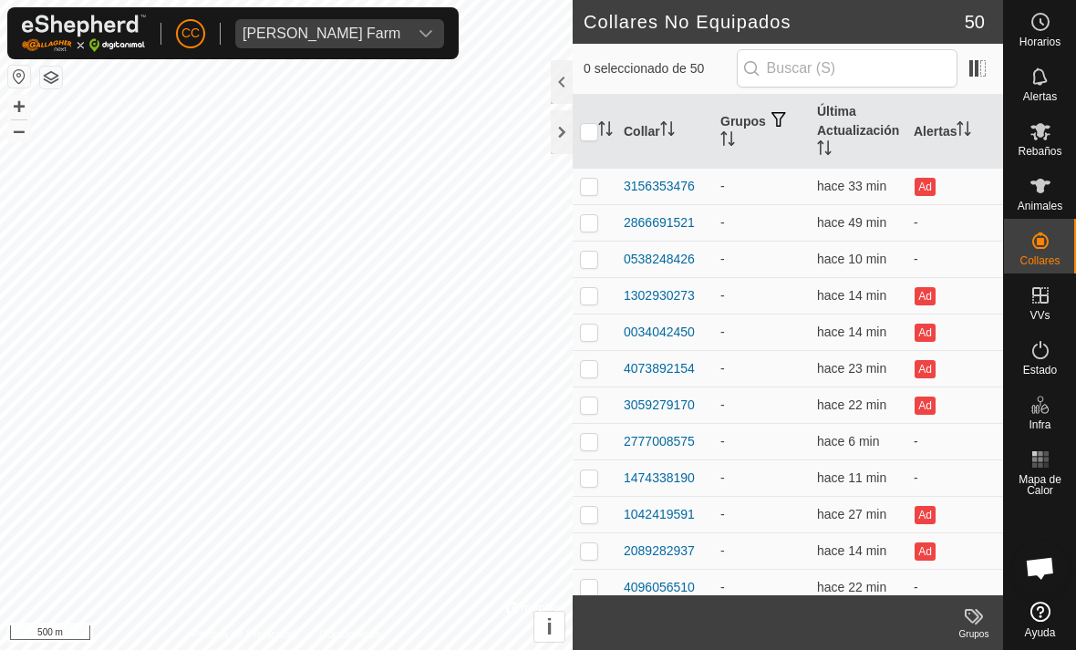
click at [569, 77] on div at bounding box center [562, 82] width 22 height 44
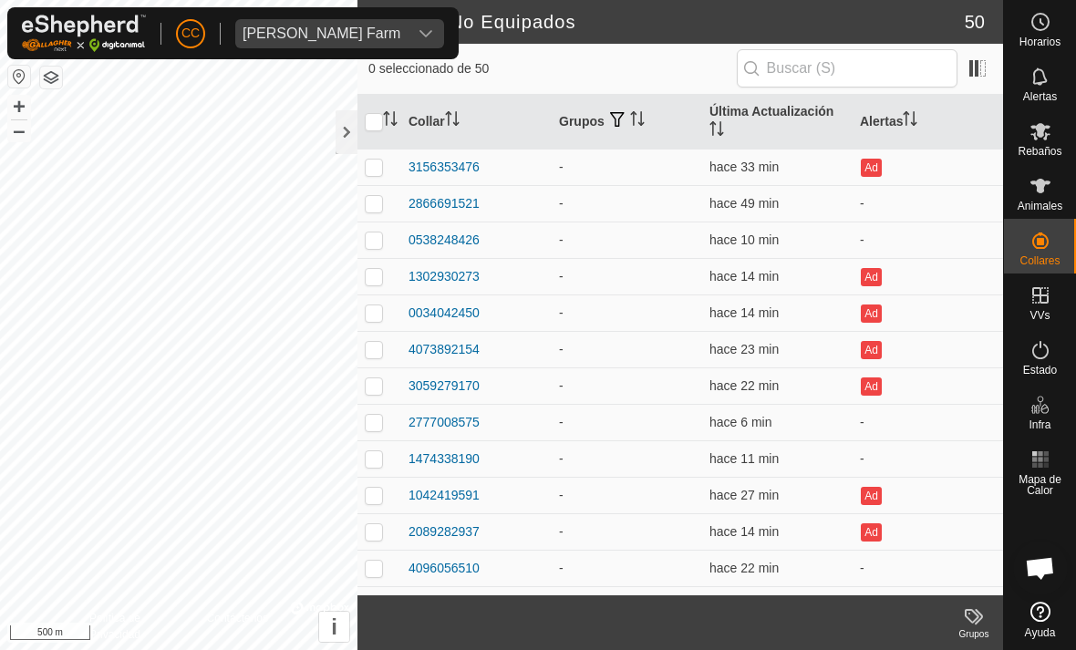
click at [358, 459] on td at bounding box center [379, 458] width 44 height 36
checkbox input "true"
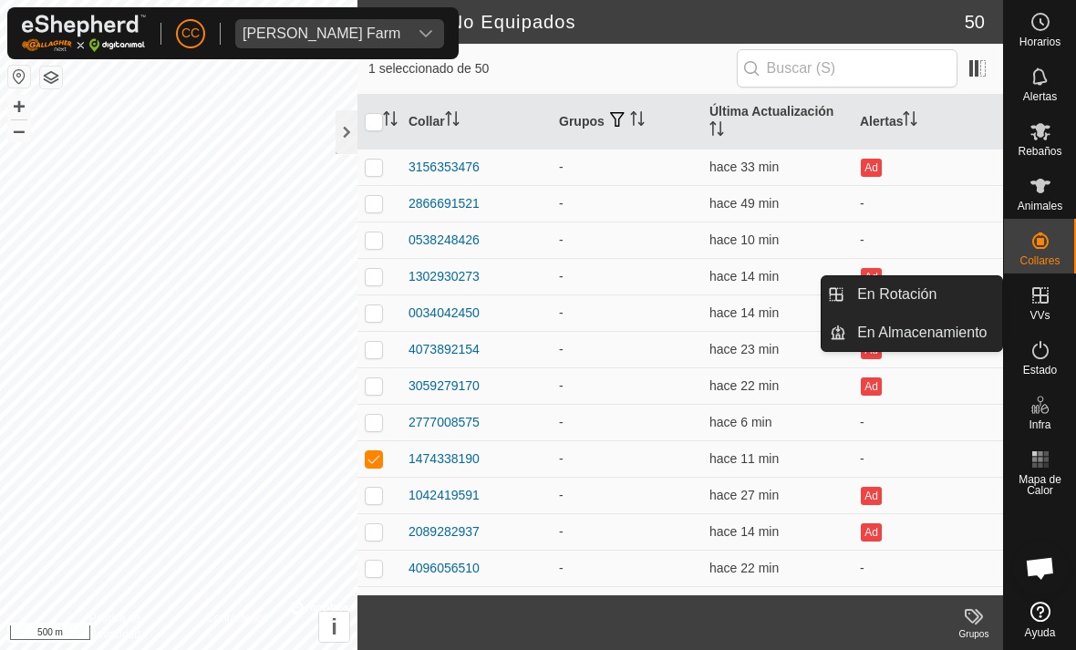
click at [923, 288] on span "En Rotación" at bounding box center [896, 295] width 79 height 22
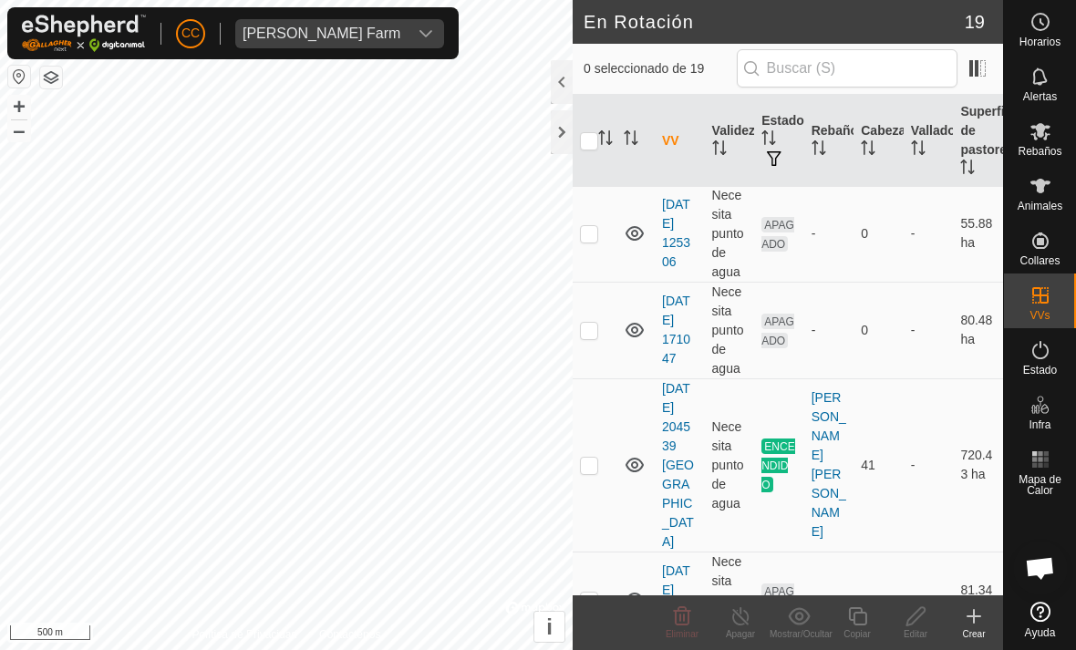
scroll to position [500, 0]
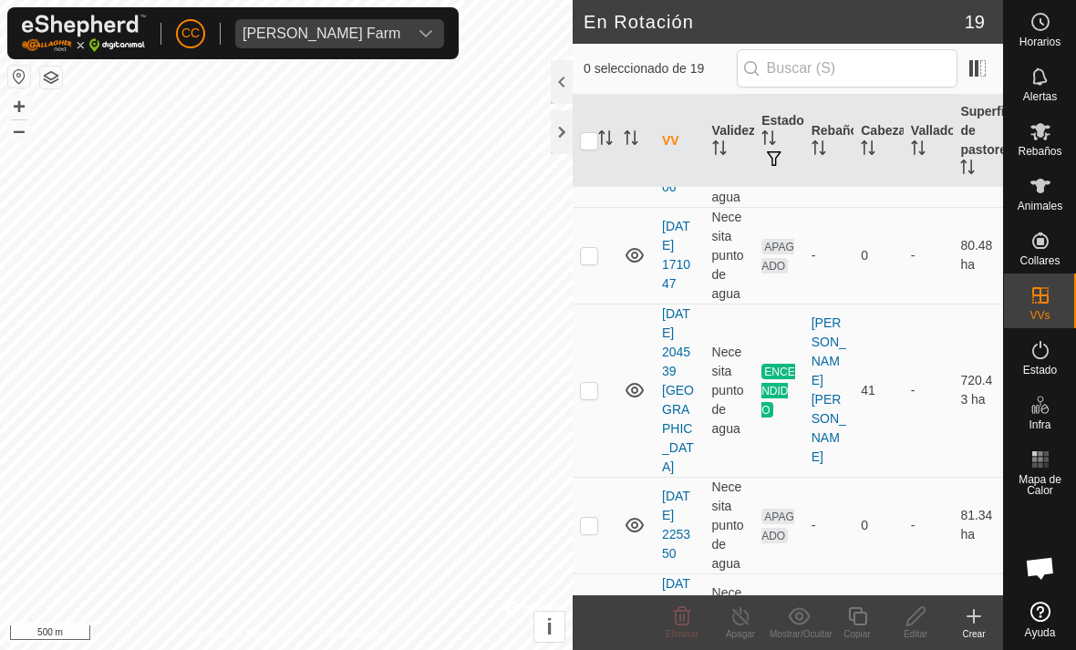
click at [601, 355] on td at bounding box center [594, 390] width 44 height 173
click at [552, 103] on div at bounding box center [562, 82] width 22 height 44
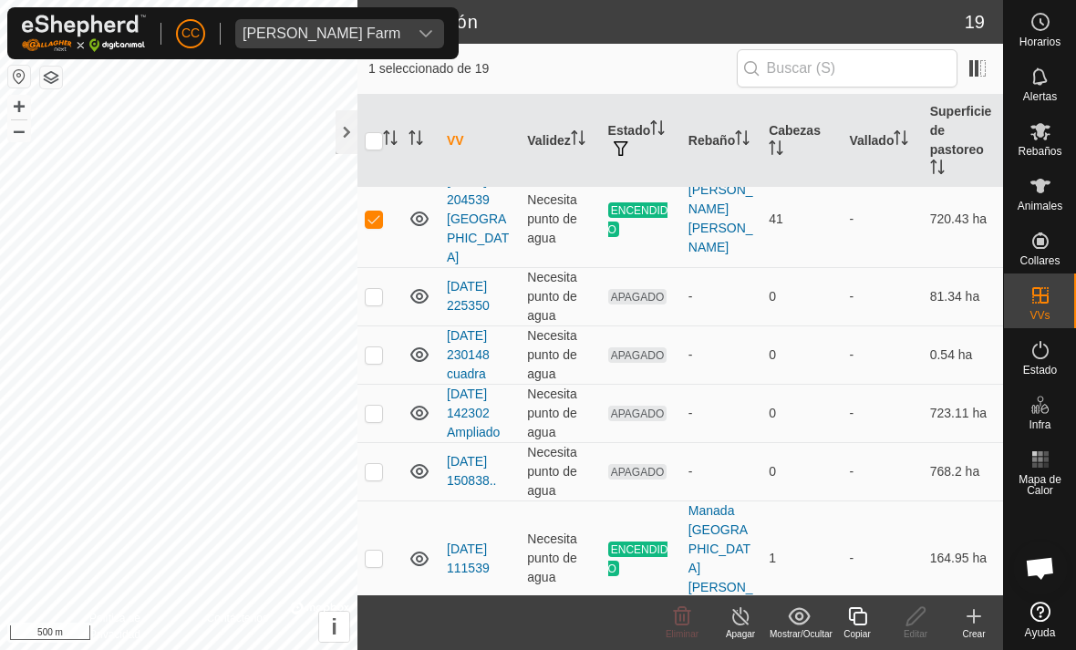
scroll to position [312, 0]
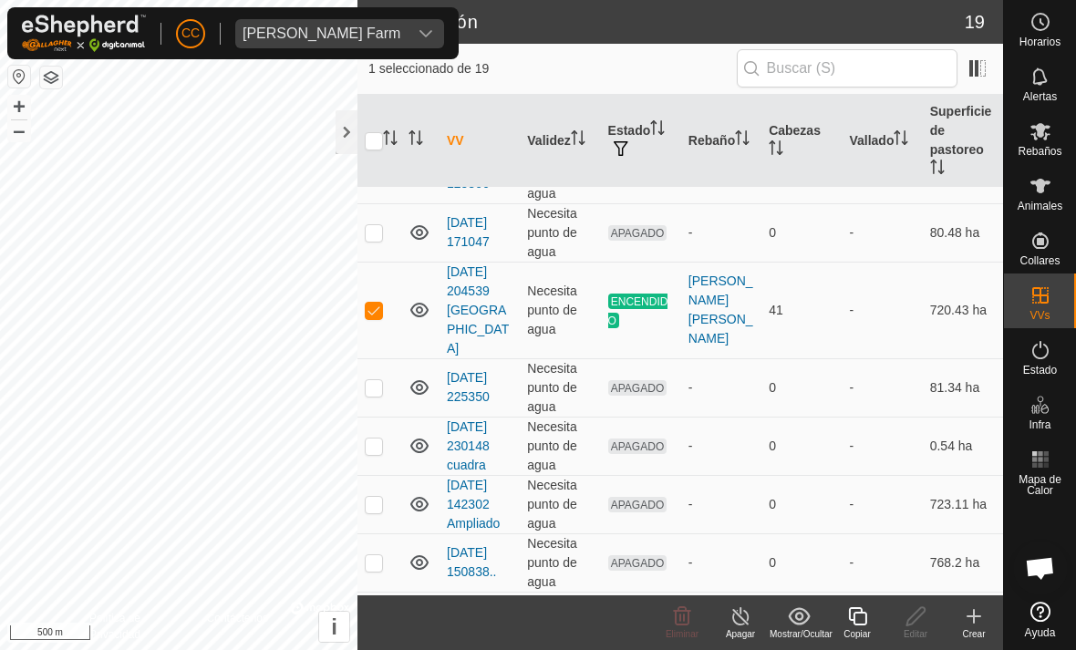
click at [373, 303] on p-checkbox at bounding box center [374, 310] width 18 height 15
checkbox input "false"
click at [369, 126] on th at bounding box center [379, 141] width 44 height 93
click at [344, 129] on div at bounding box center [346, 132] width 22 height 44
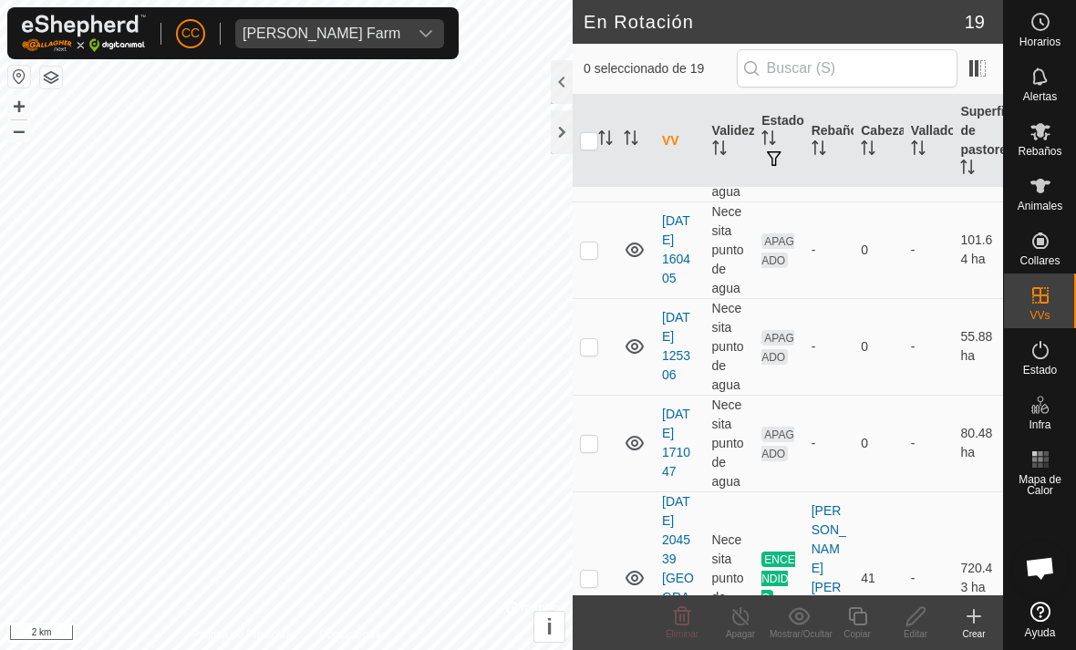
click at [563, 129] on div at bounding box center [562, 132] width 22 height 44
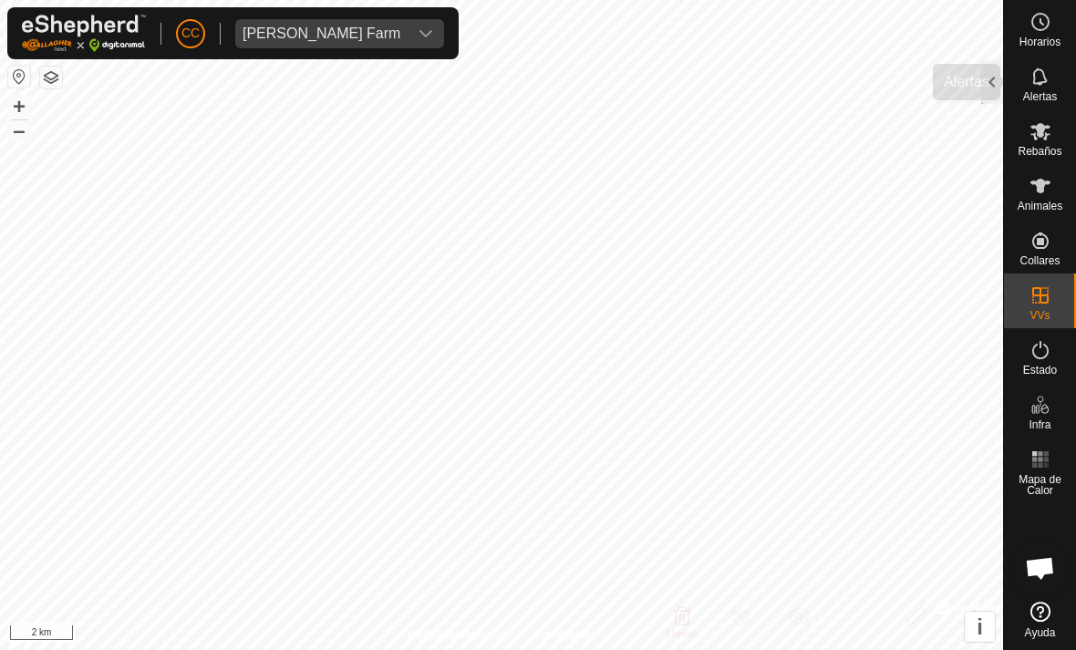
click at [1036, 91] on span "Alertas" at bounding box center [1040, 96] width 34 height 11
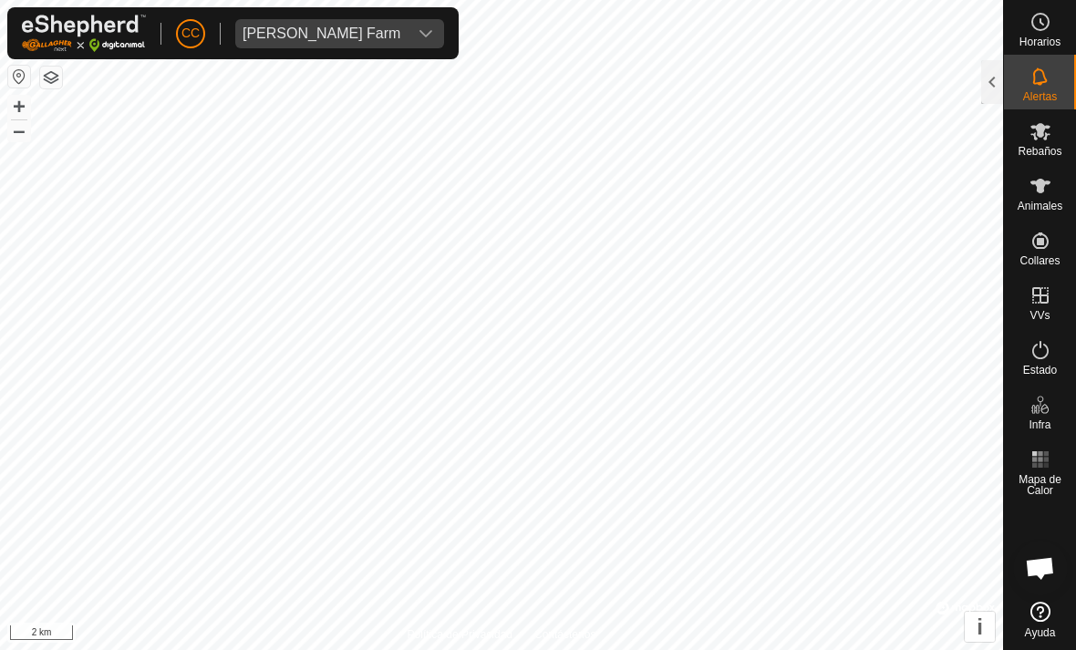
click at [983, 72] on div at bounding box center [992, 82] width 22 height 44
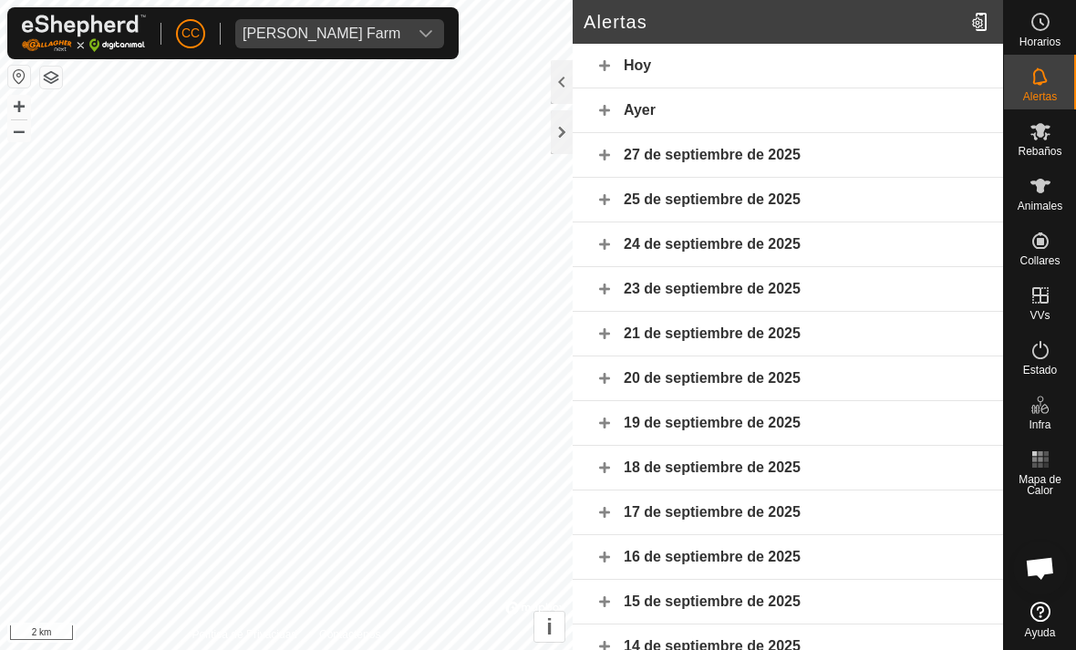
click at [568, 125] on div at bounding box center [562, 132] width 22 height 44
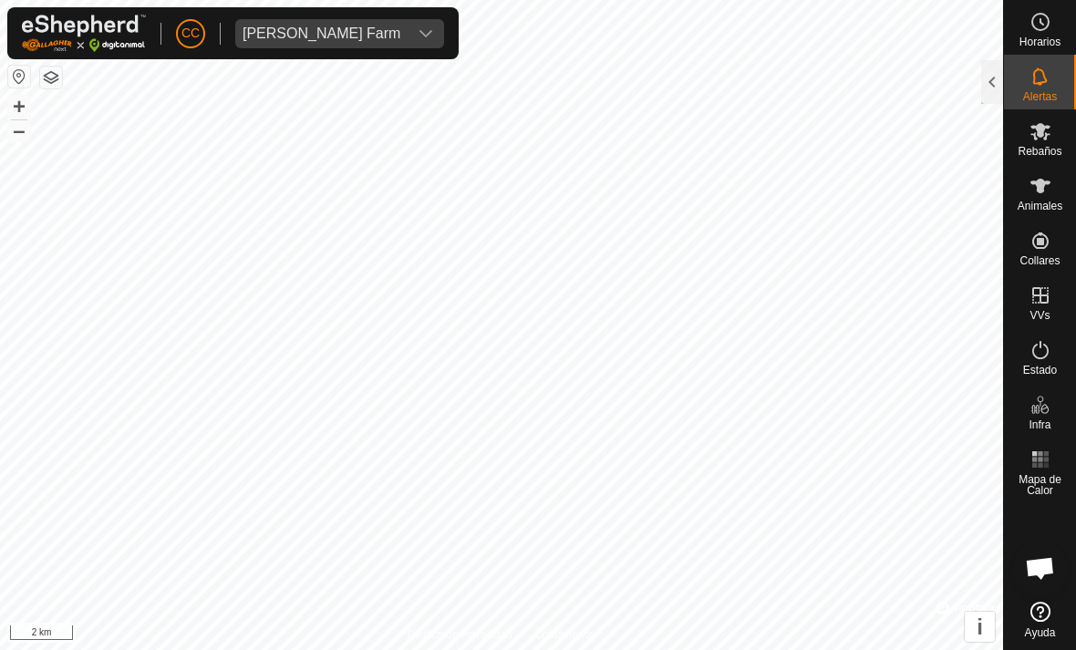
click at [993, 86] on div at bounding box center [992, 82] width 22 height 44
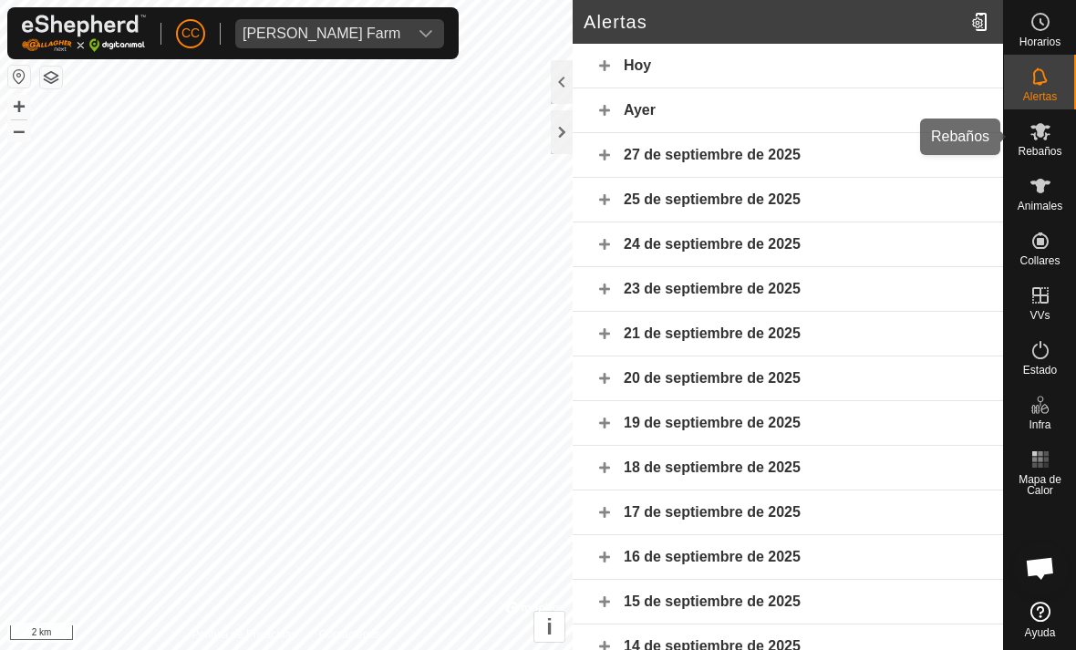
click at [1048, 139] on icon at bounding box center [1040, 131] width 22 height 22
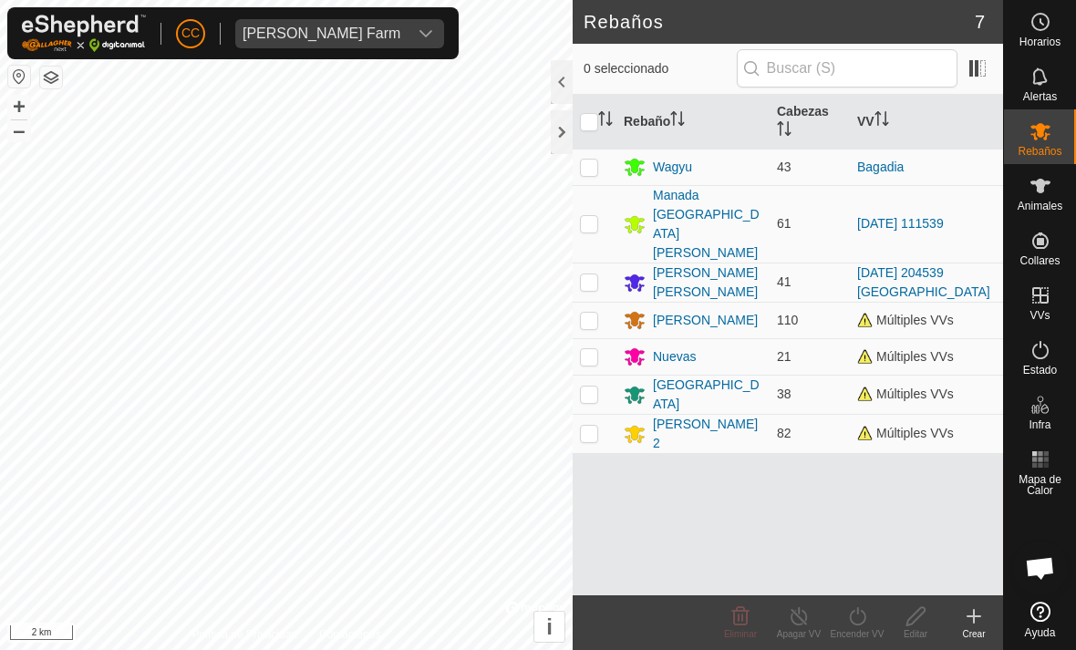
click at [372, 36] on span "[PERSON_NAME] Farm" at bounding box center [321, 33] width 172 height 29
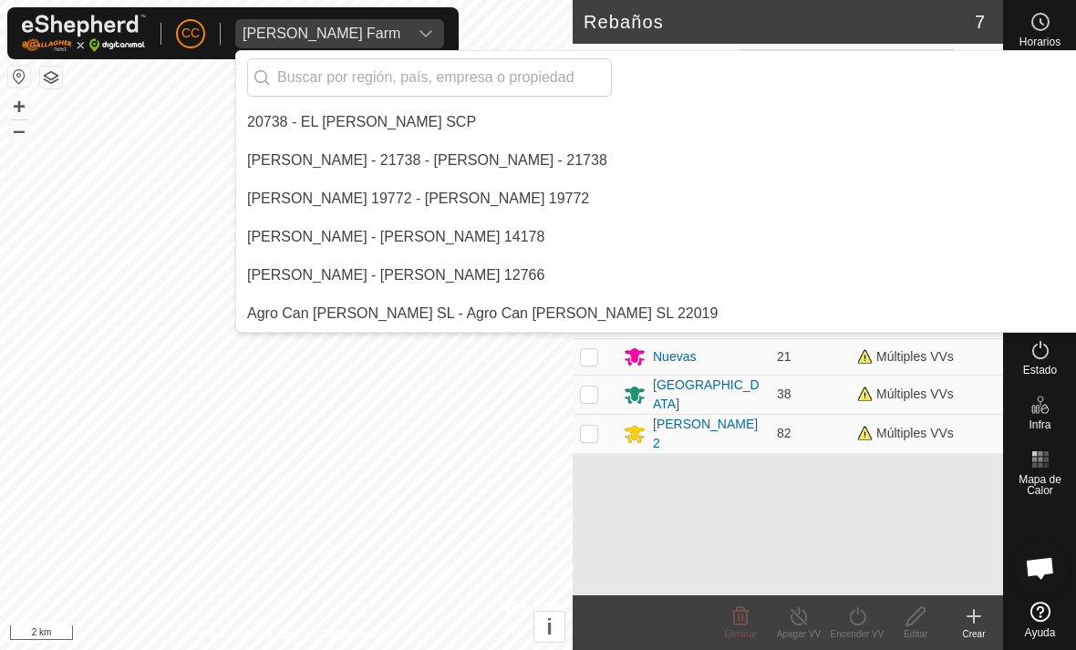
click at [459, 73] on input "text" at bounding box center [429, 77] width 365 height 38
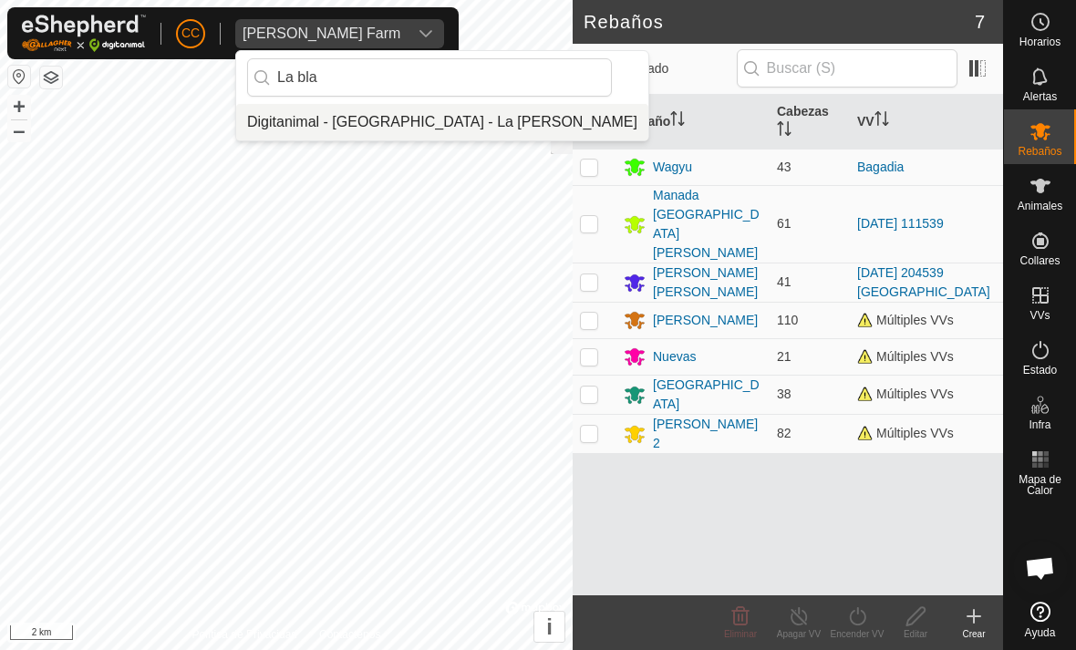
type input "La bla"
click at [525, 120] on li "Digitanimal - [GEOGRAPHIC_DATA] - La [PERSON_NAME]" at bounding box center [442, 122] width 412 height 36
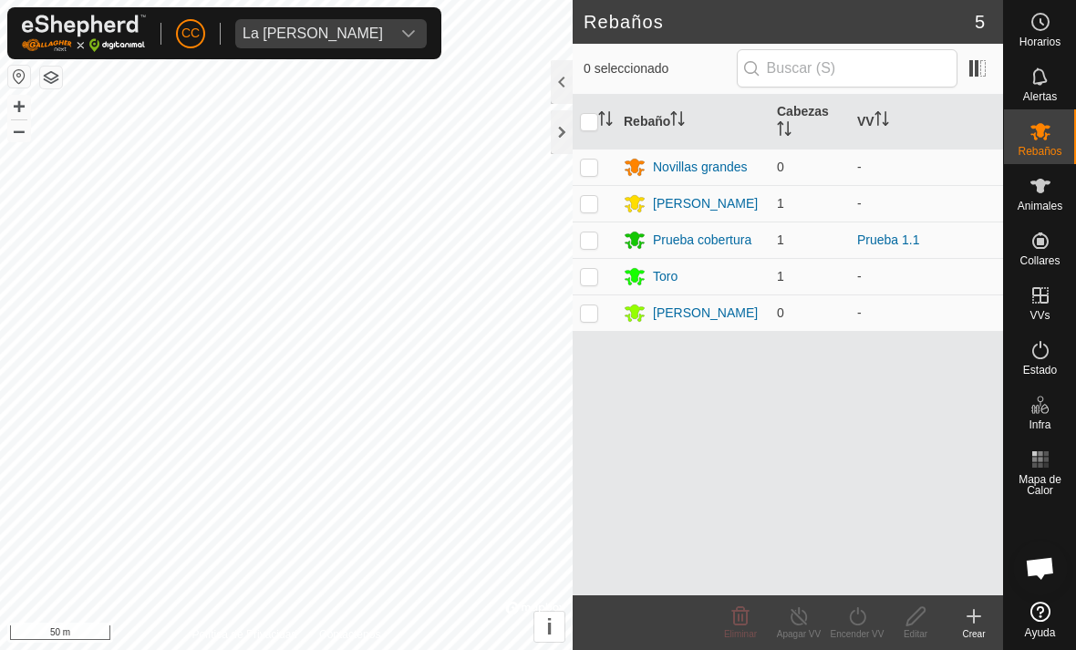
click at [593, 275] on p-checkbox at bounding box center [589, 276] width 18 height 15
checkbox input "true"
click at [863, 624] on icon at bounding box center [857, 616] width 23 height 22
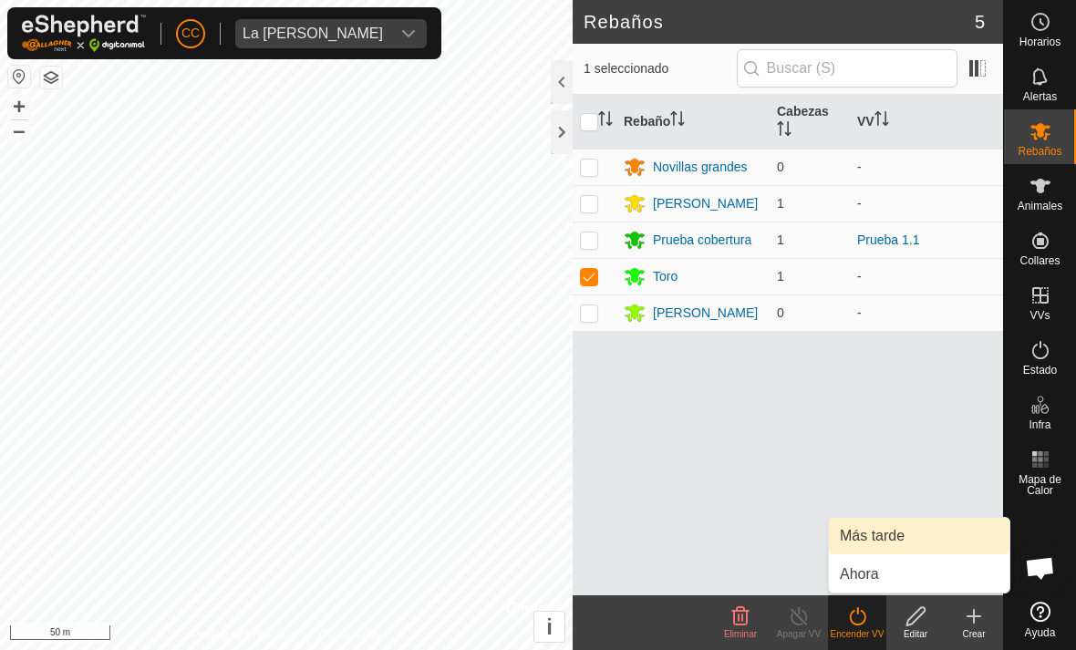
click at [911, 542] on link "Más tarde" at bounding box center [919, 536] width 180 height 36
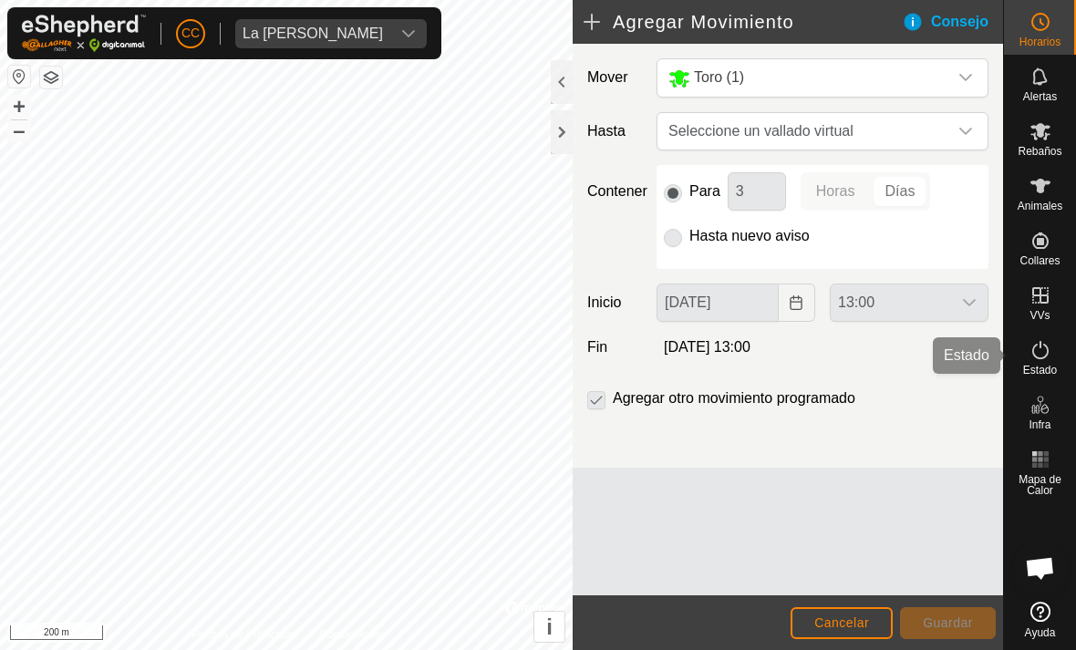
click at [1052, 349] on es-activation-svg-icon at bounding box center [1040, 349] width 33 height 29
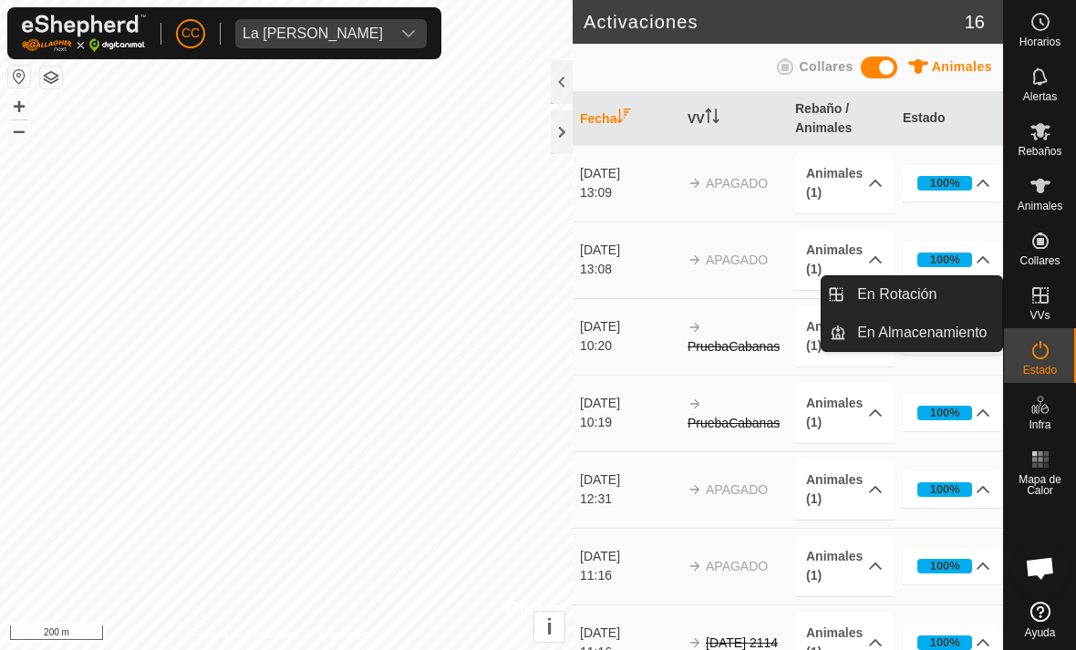
click at [913, 292] on span "En Rotación" at bounding box center [896, 295] width 79 height 22
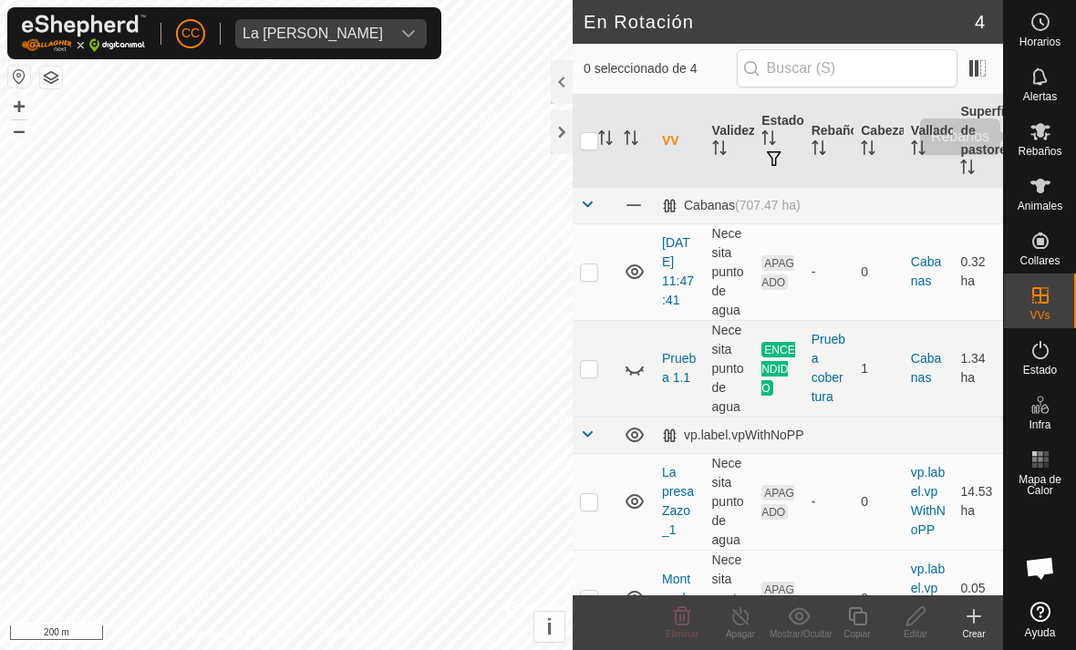
click at [1046, 139] on icon at bounding box center [1040, 131] width 22 height 22
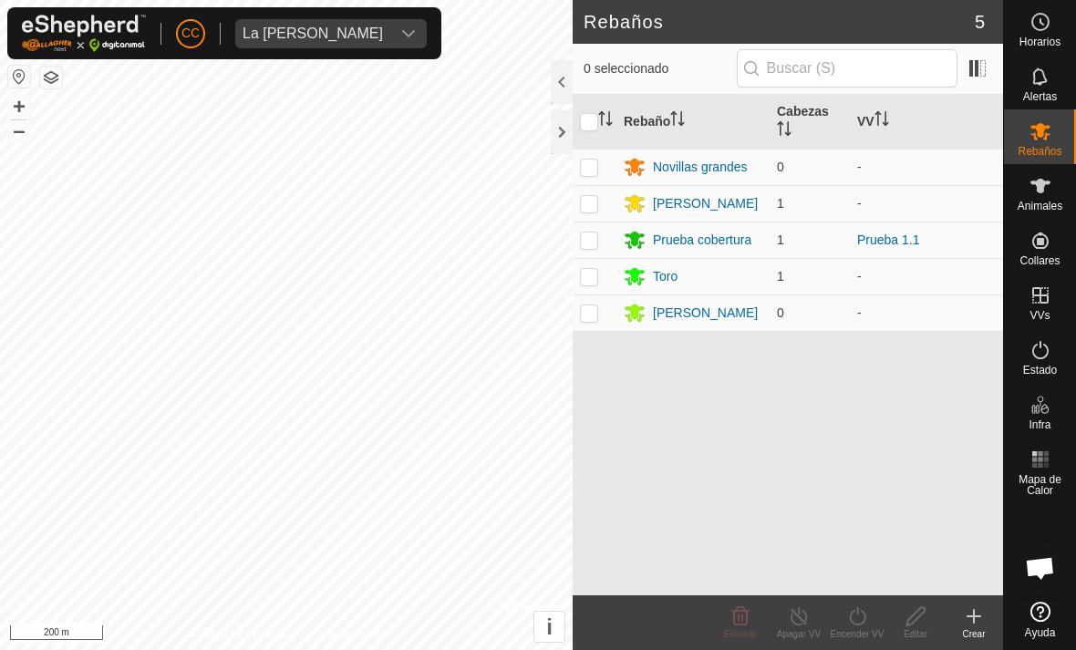
click at [586, 269] on p-checkbox at bounding box center [589, 276] width 18 height 15
click at [599, 279] on td at bounding box center [594, 276] width 44 height 36
click at [595, 289] on td at bounding box center [594, 276] width 44 height 36
checkbox input "true"
click at [854, 622] on icon at bounding box center [857, 616] width 23 height 22
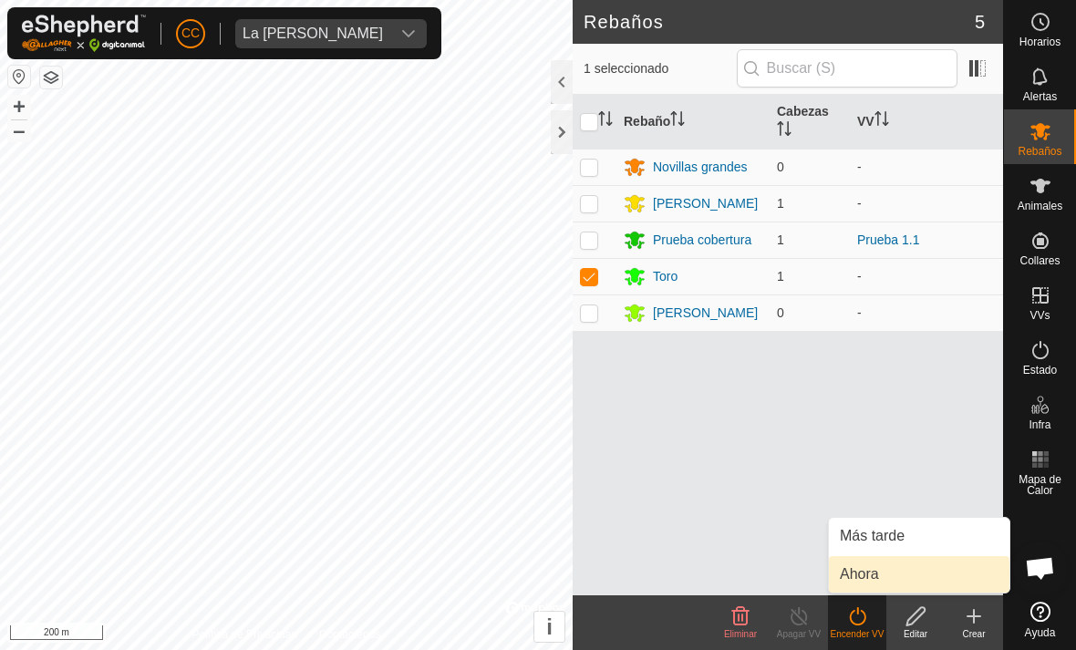
click at [871, 571] on span "Ahora" at bounding box center [859, 574] width 39 height 22
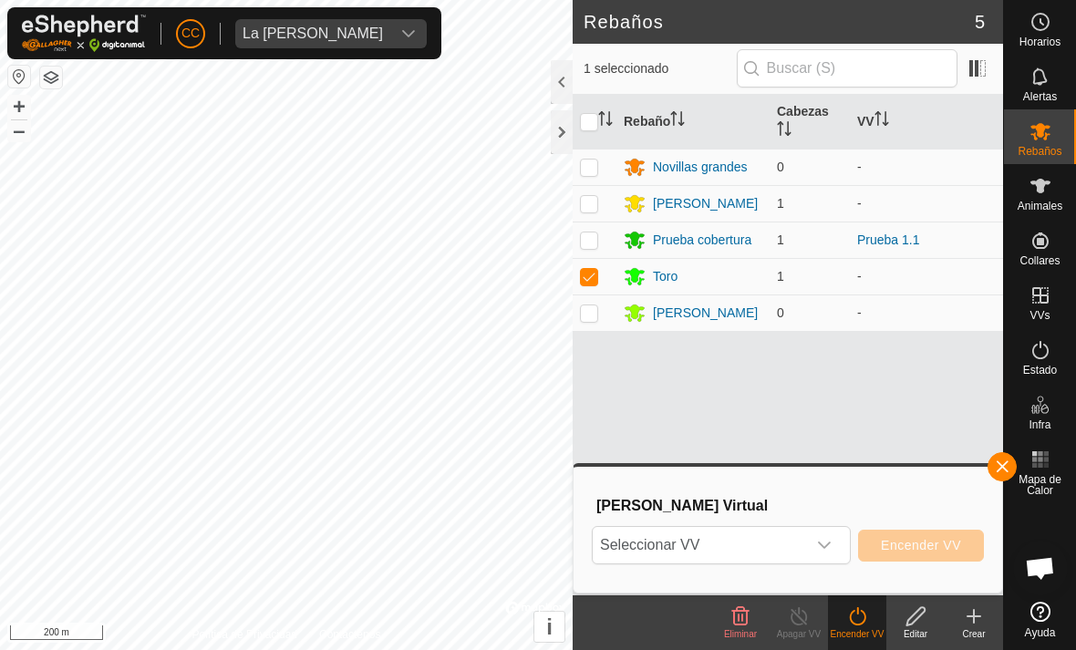
click at [805, 529] on span "Seleccionar VV" at bounding box center [699, 545] width 213 height 36
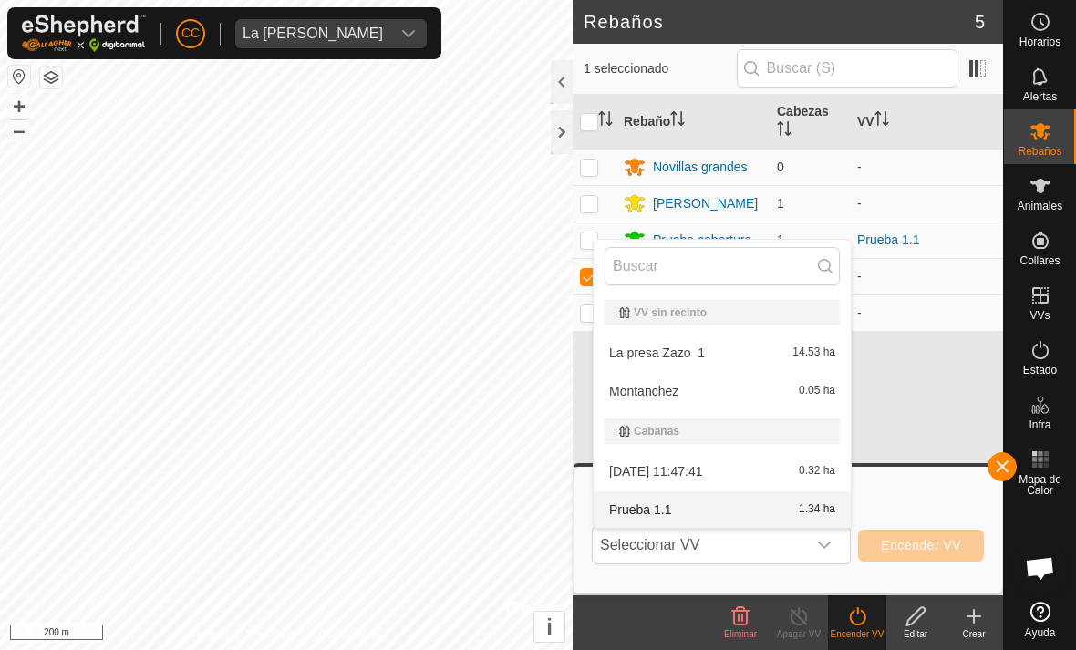
click at [695, 502] on div "Prueba 1.1 1.34 ha" at bounding box center [721, 510] width 235 height 22
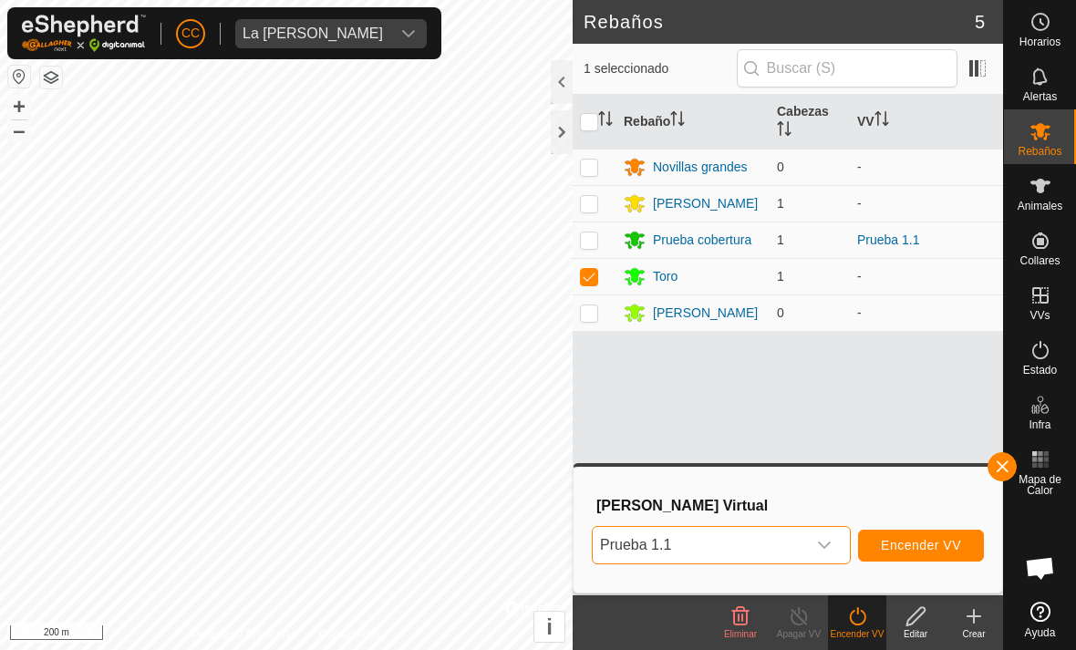
click at [948, 533] on button "Encender VV" at bounding box center [921, 546] width 126 height 32
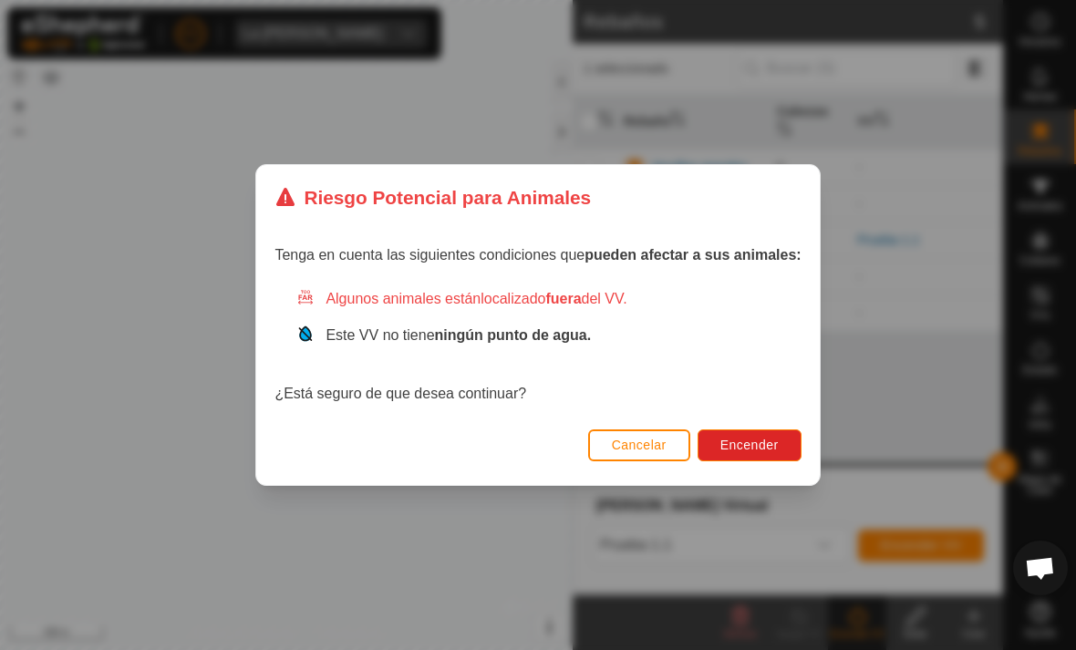
click at [765, 438] on span "Encender" at bounding box center [749, 445] width 58 height 15
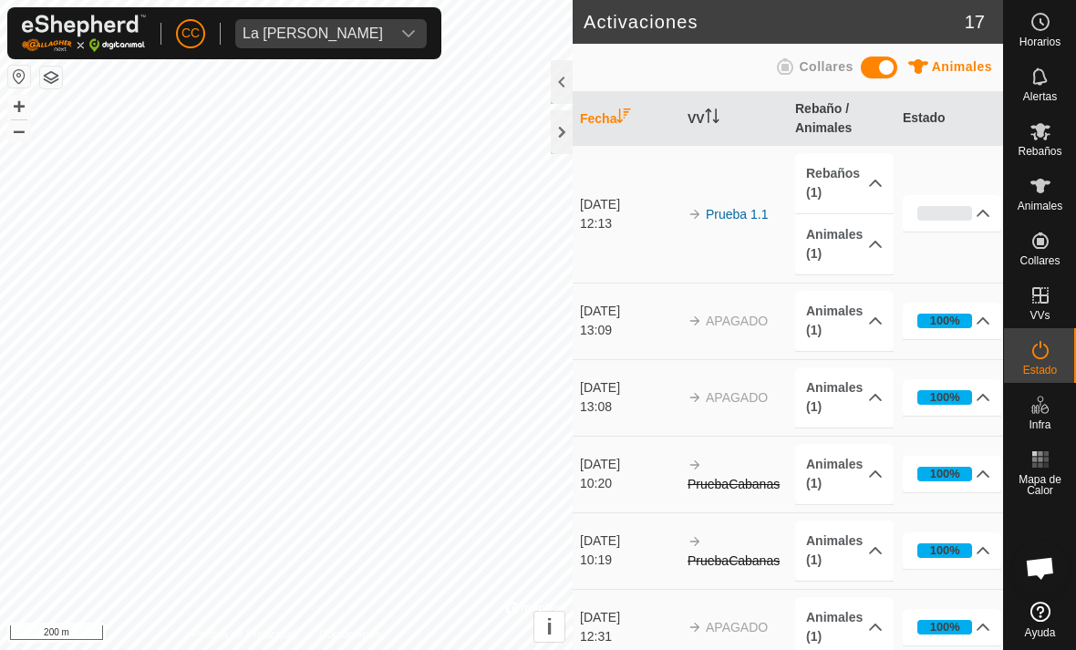
click at [974, 199] on p-accordion-header "0%" at bounding box center [951, 213] width 98 height 36
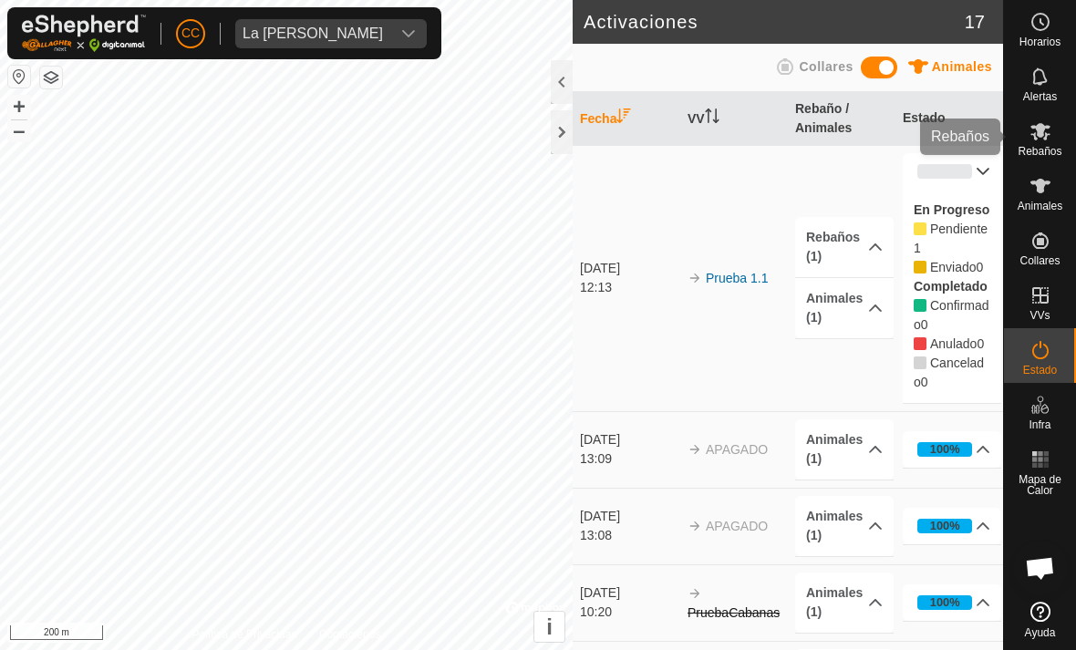
click at [1049, 135] on icon at bounding box center [1040, 131] width 22 height 22
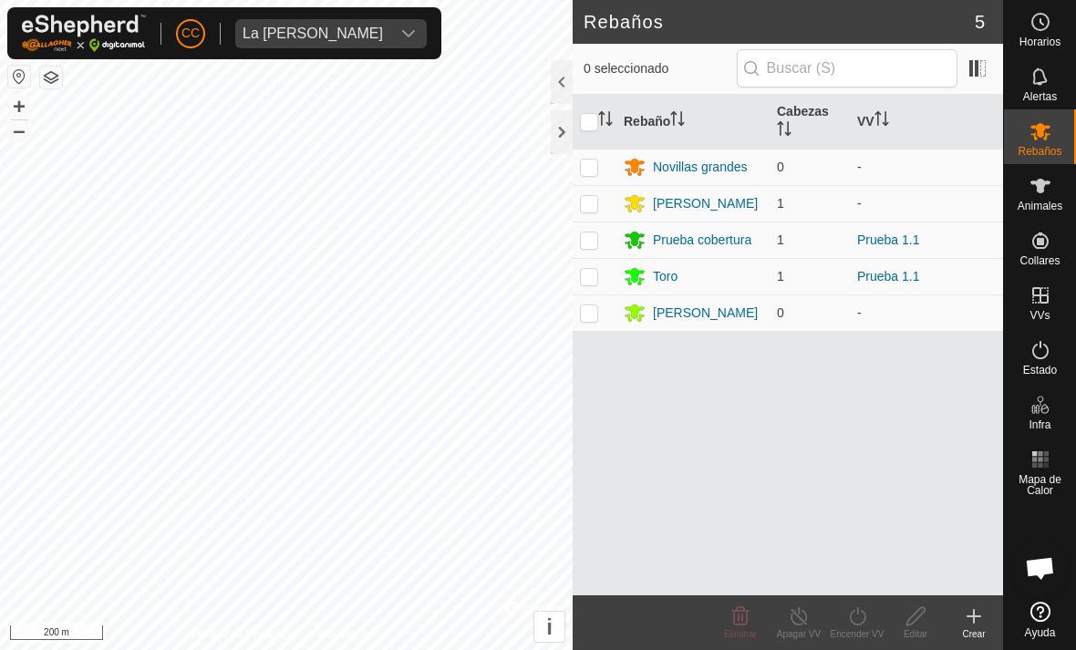
click at [587, 276] on p-checkbox at bounding box center [589, 276] width 18 height 15
checkbox input "true"
click at [797, 637] on div "Apagar VV" at bounding box center [798, 634] width 58 height 14
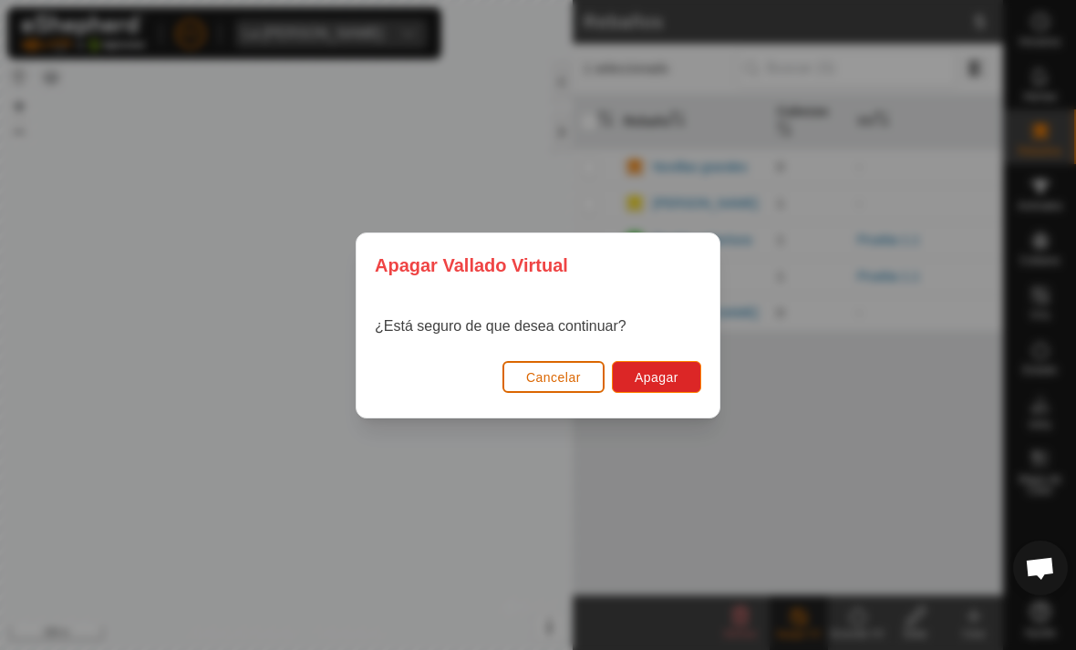
click at [667, 375] on span "Apagar" at bounding box center [656, 377] width 44 height 15
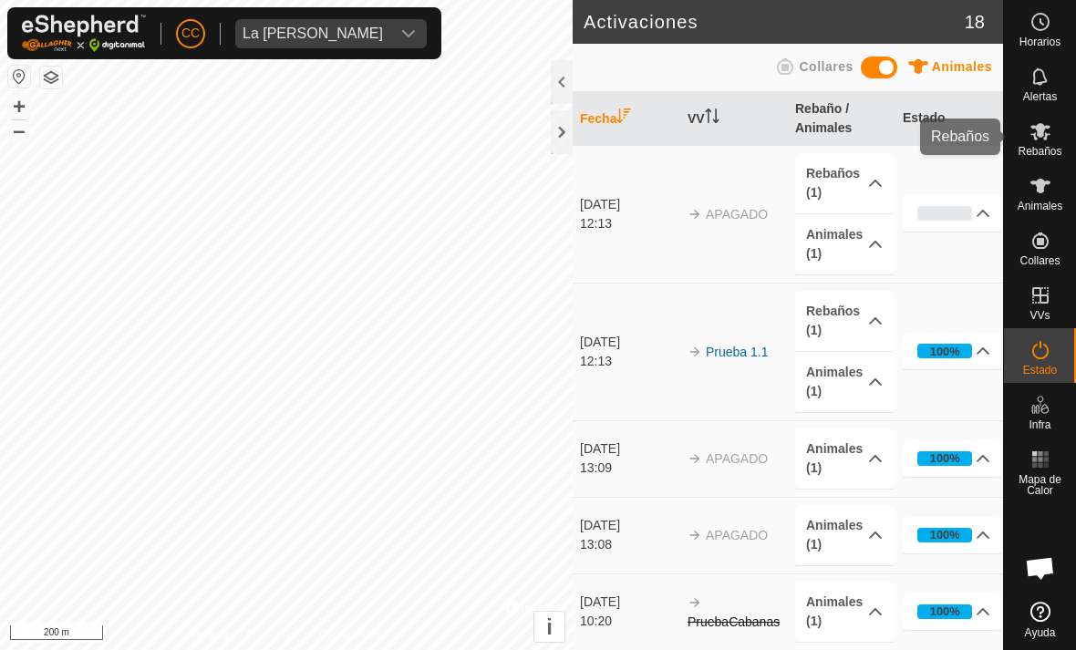
click at [1055, 139] on es-mob-svg-icon at bounding box center [1040, 131] width 33 height 29
